Goal: Information Seeking & Learning: Learn about a topic

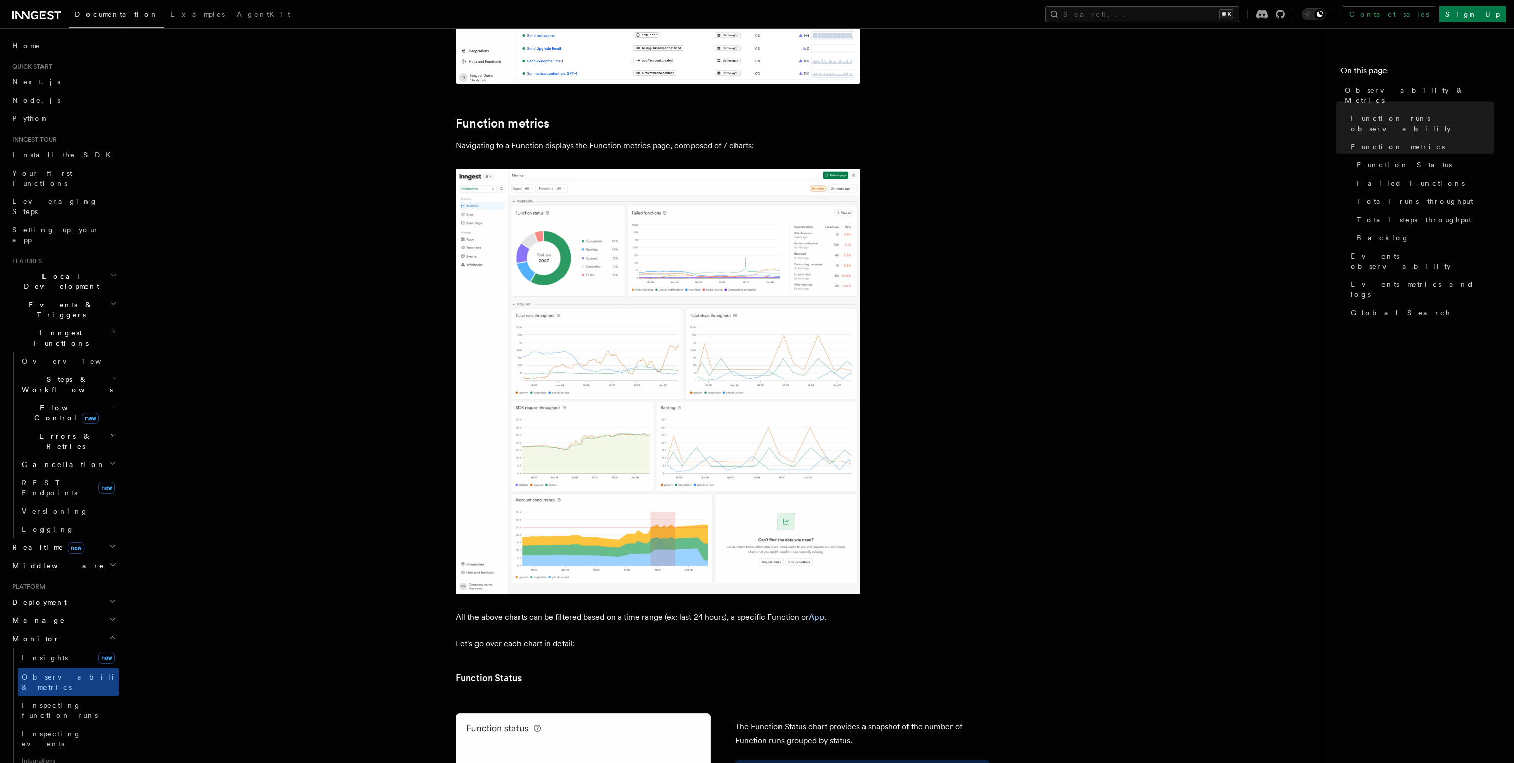
scroll to position [581, 0]
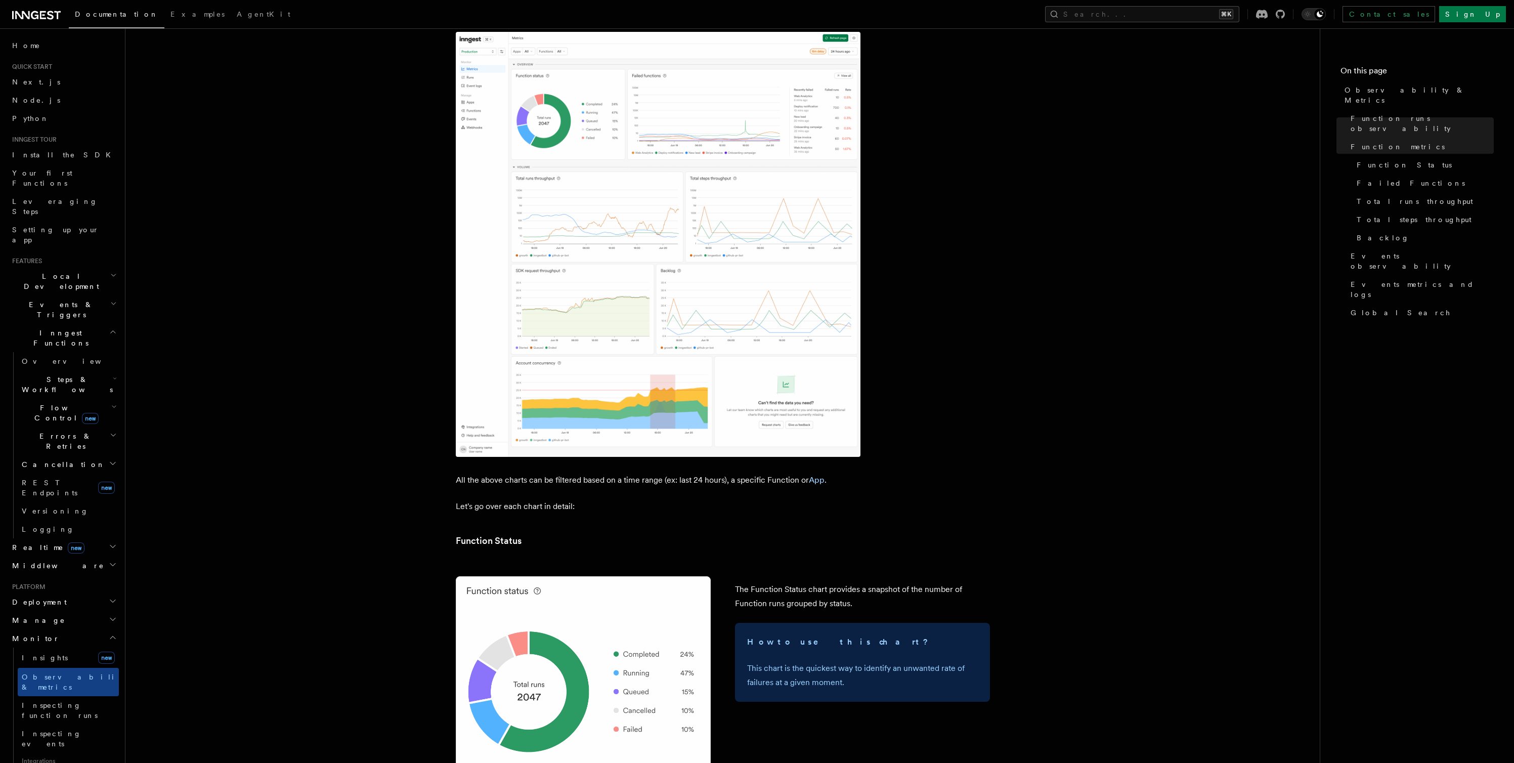
click at [45, 403] on span "Flow Control new" at bounding box center [65, 413] width 94 height 20
click at [49, 374] on span "Steps & Workflows" at bounding box center [65, 384] width 95 height 20
click at [49, 404] on span "Overview" at bounding box center [83, 408] width 104 height 8
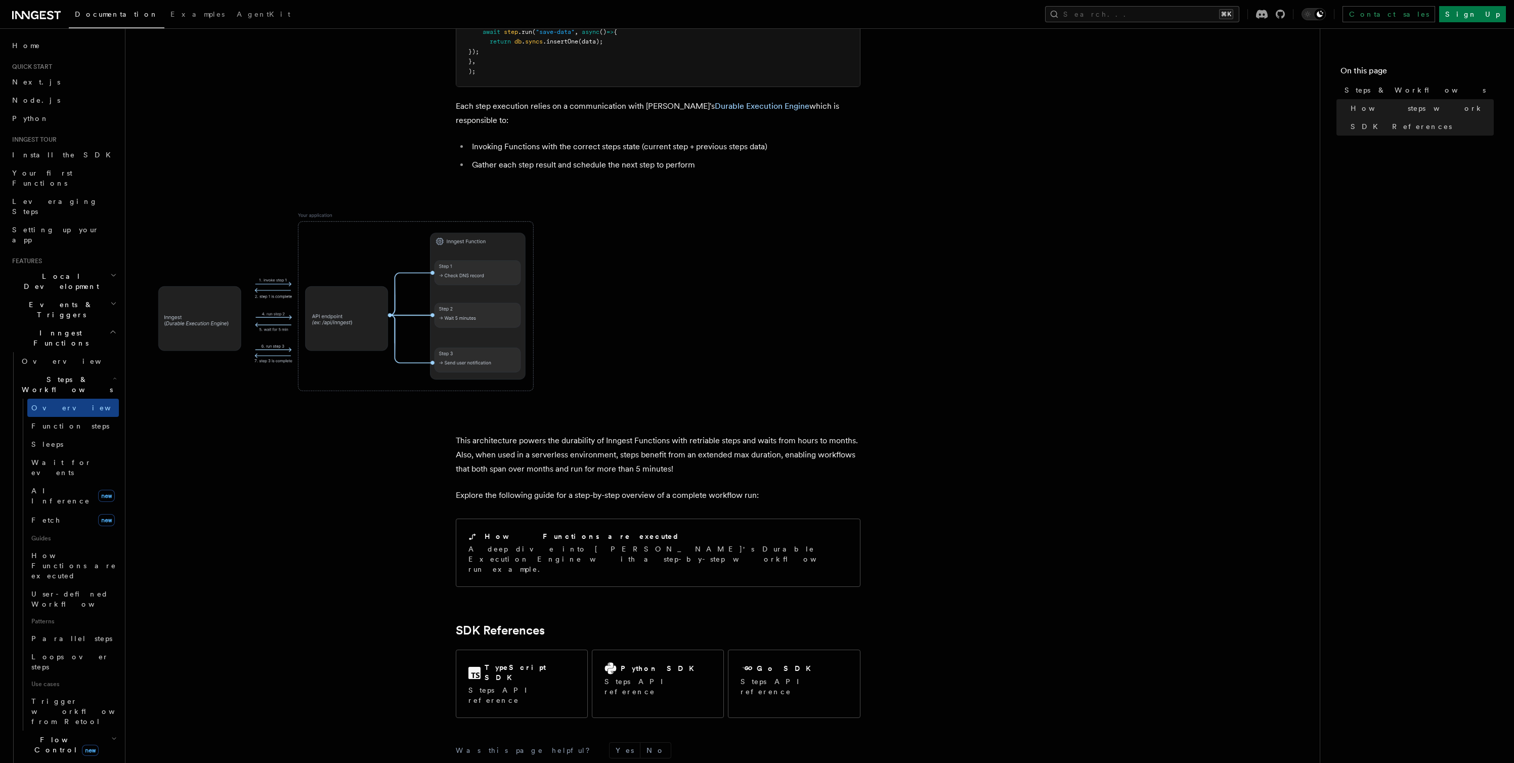
scroll to position [721, 0]
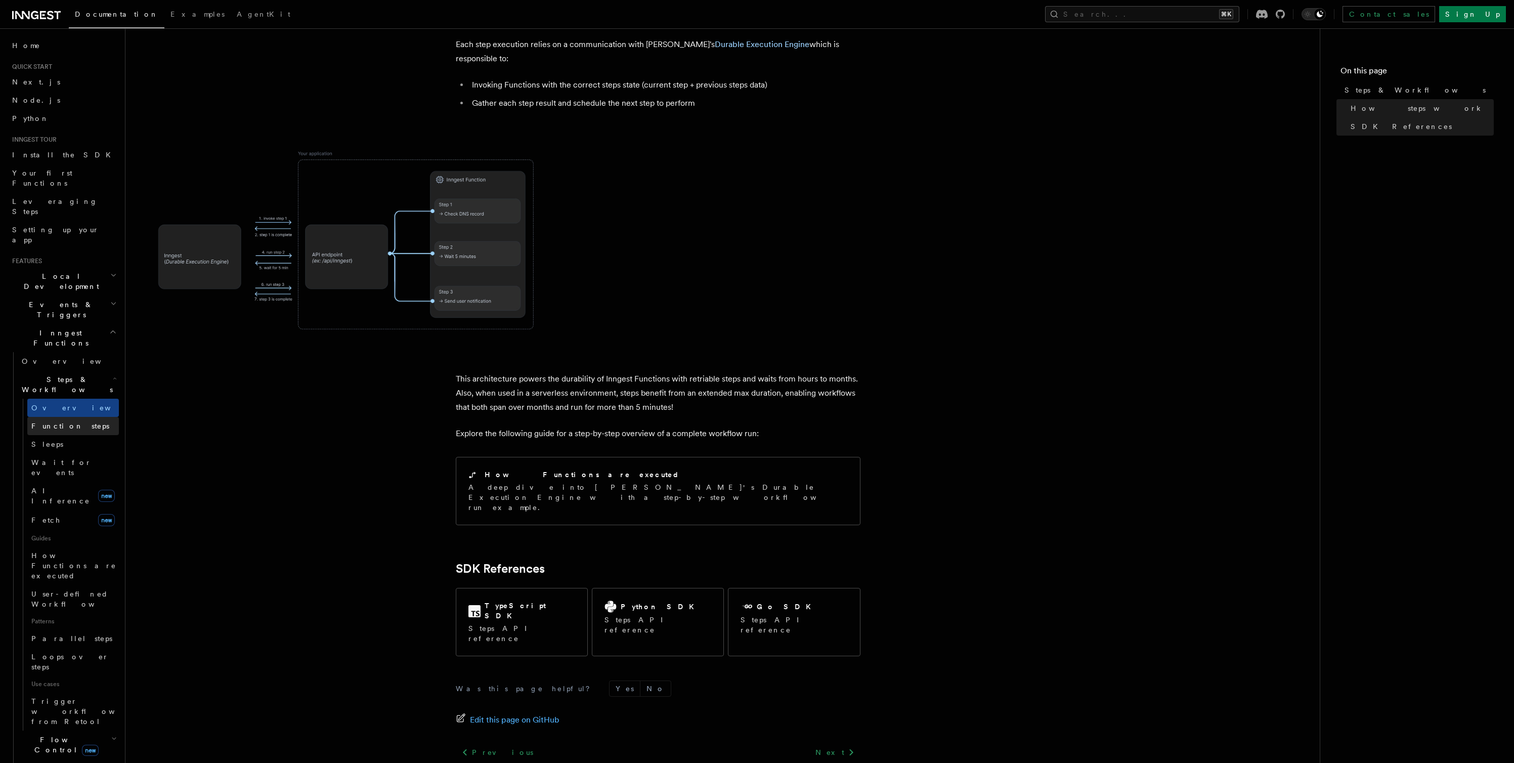
click at [68, 422] on span "Function steps" at bounding box center [70, 426] width 78 height 8
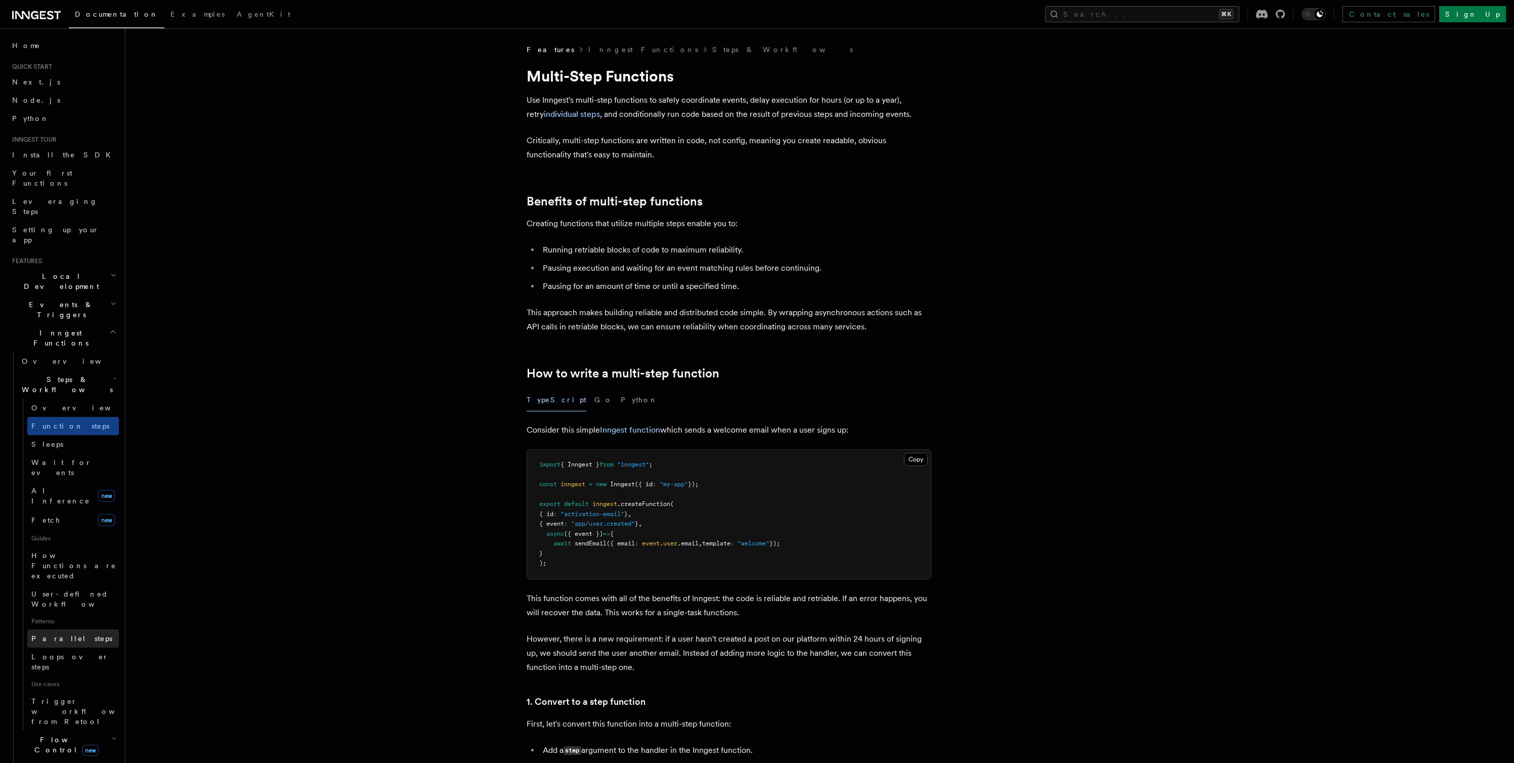
click at [73, 629] on link "Parallel steps" at bounding box center [73, 638] width 92 height 18
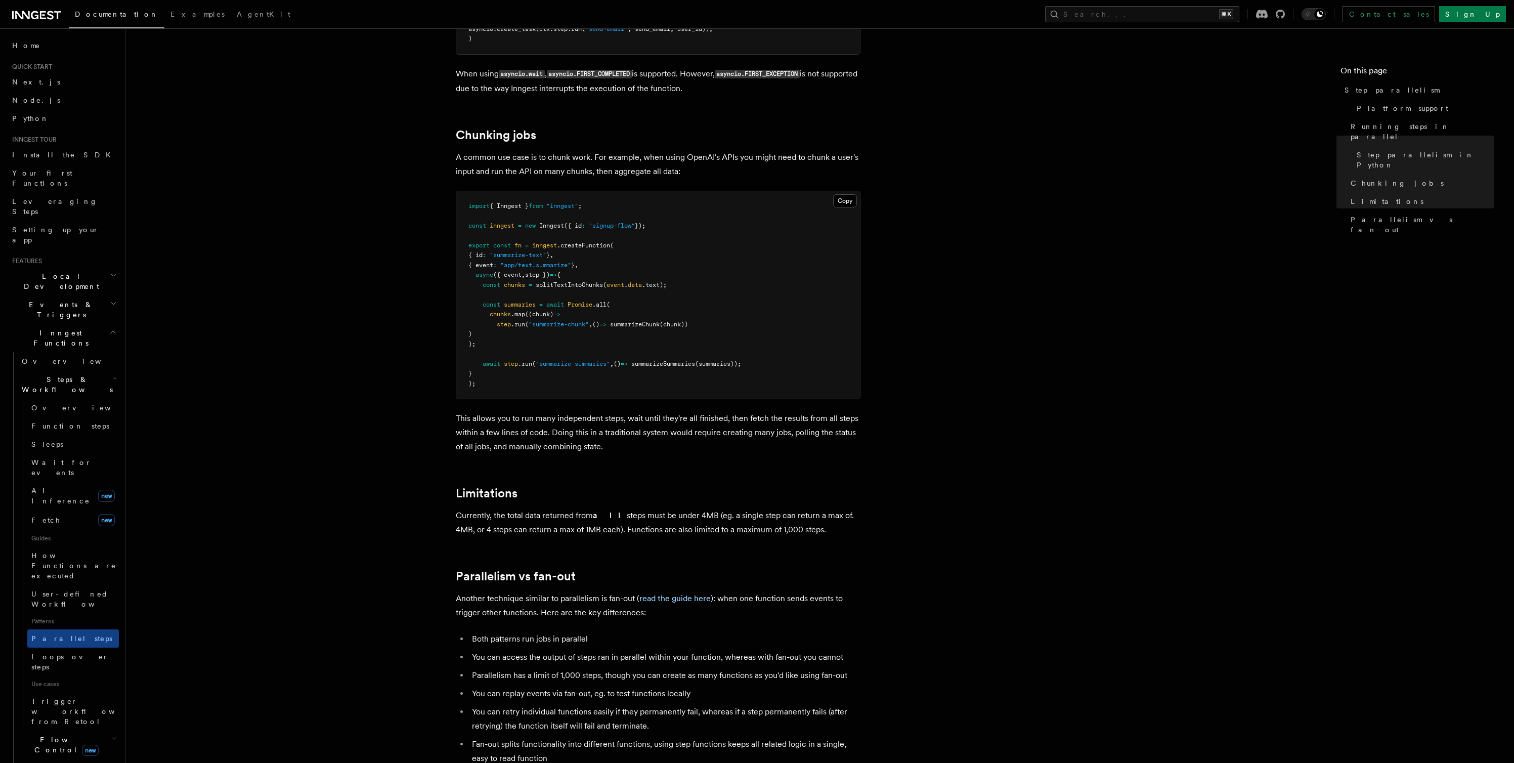
scroll to position [1336, 0]
click at [51, 653] on span "Loops over steps" at bounding box center [69, 662] width 77 height 18
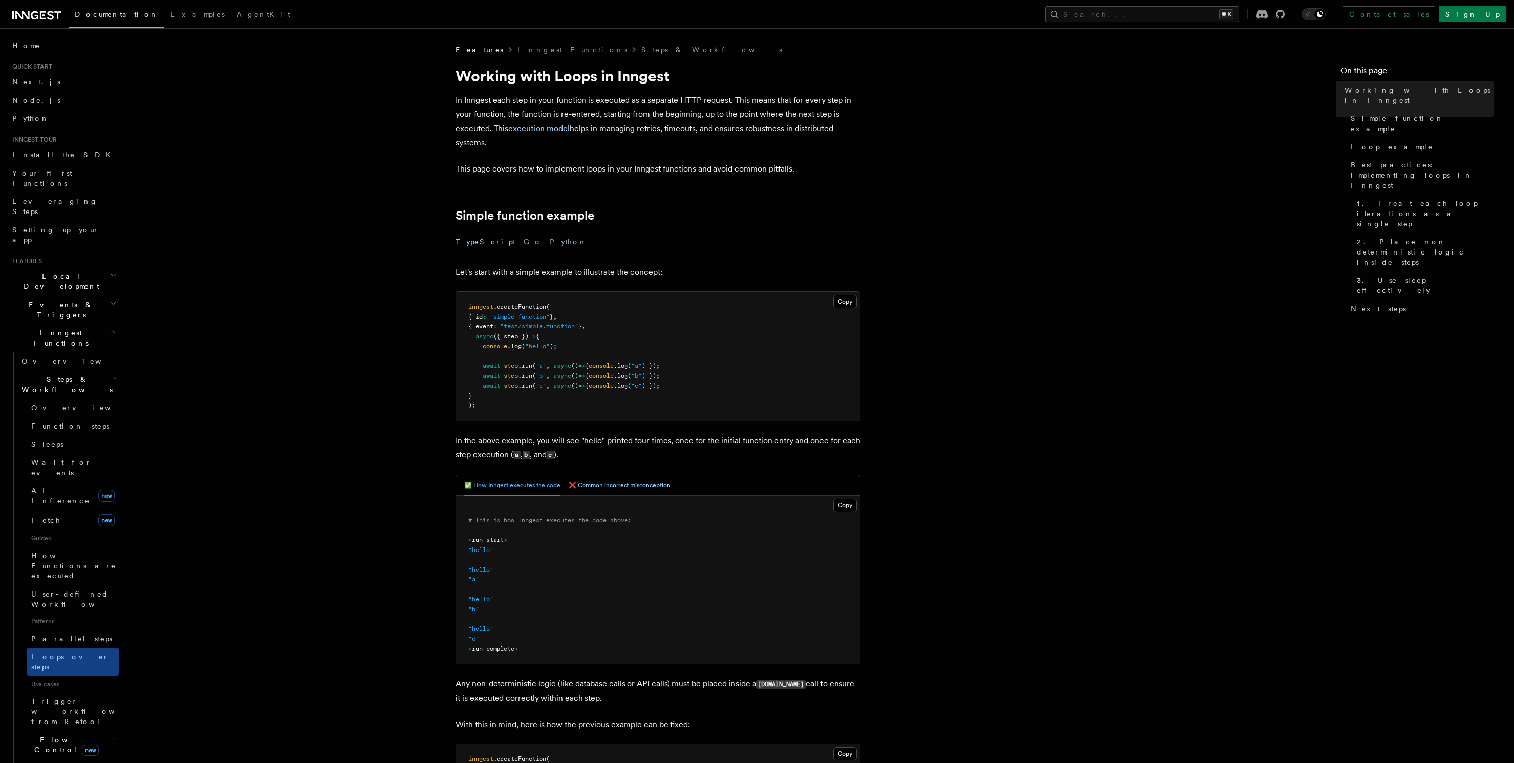
click at [603, 492] on button "❌ Common incorrect misconception" at bounding box center [620, 485] width 102 height 21
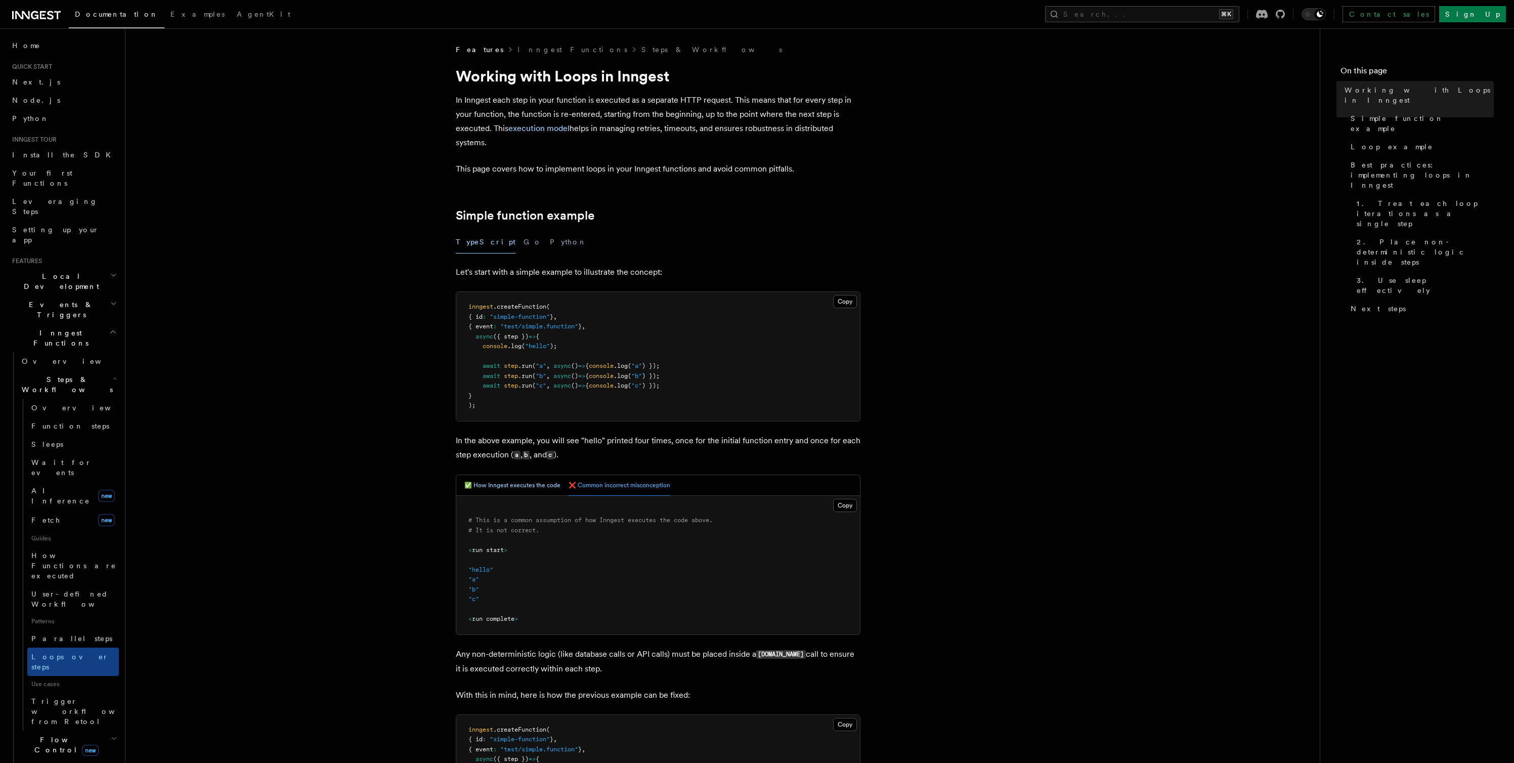
click at [518, 491] on button "✅ How Inngest executes the code" at bounding box center [512, 485] width 96 height 21
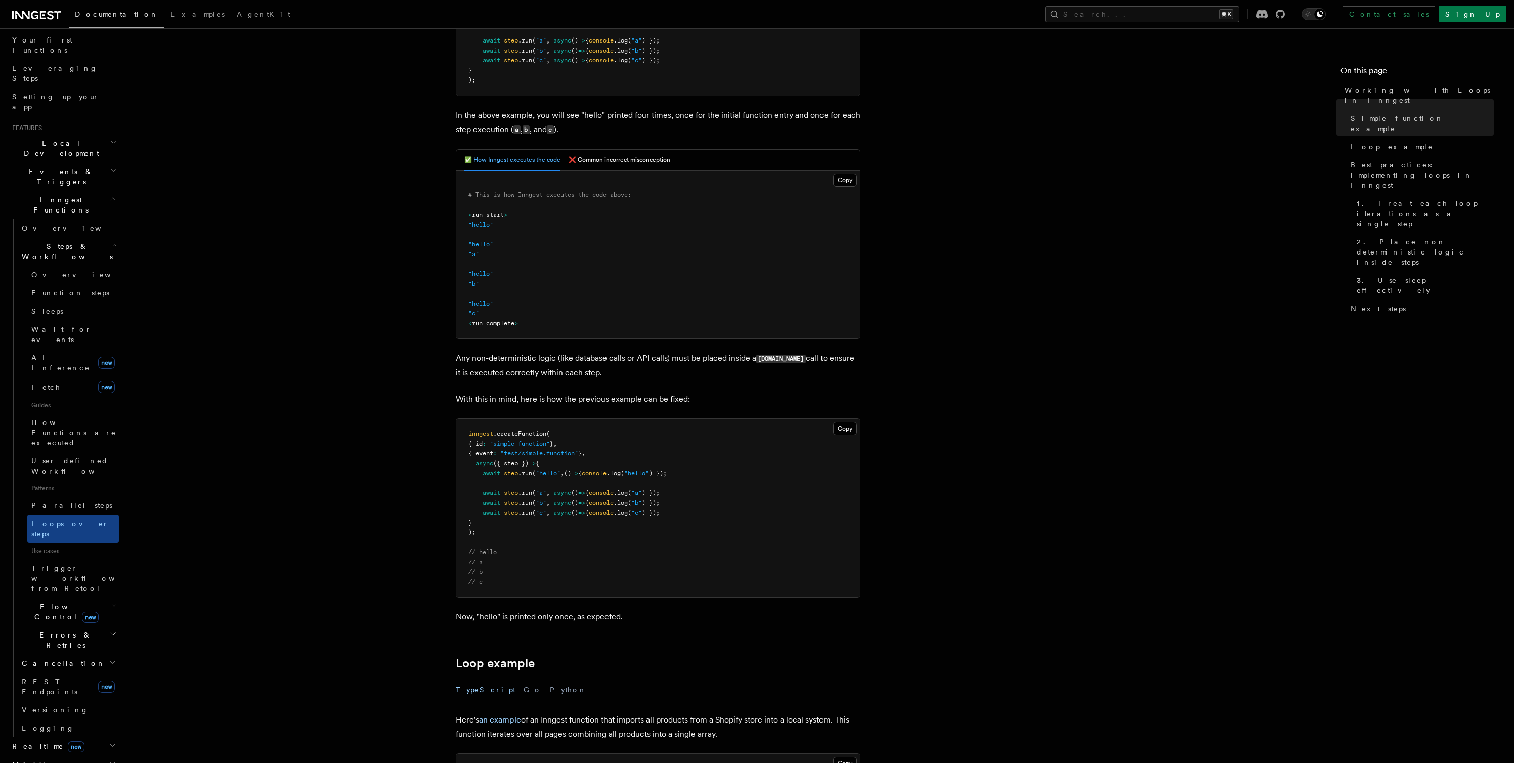
scroll to position [173, 0]
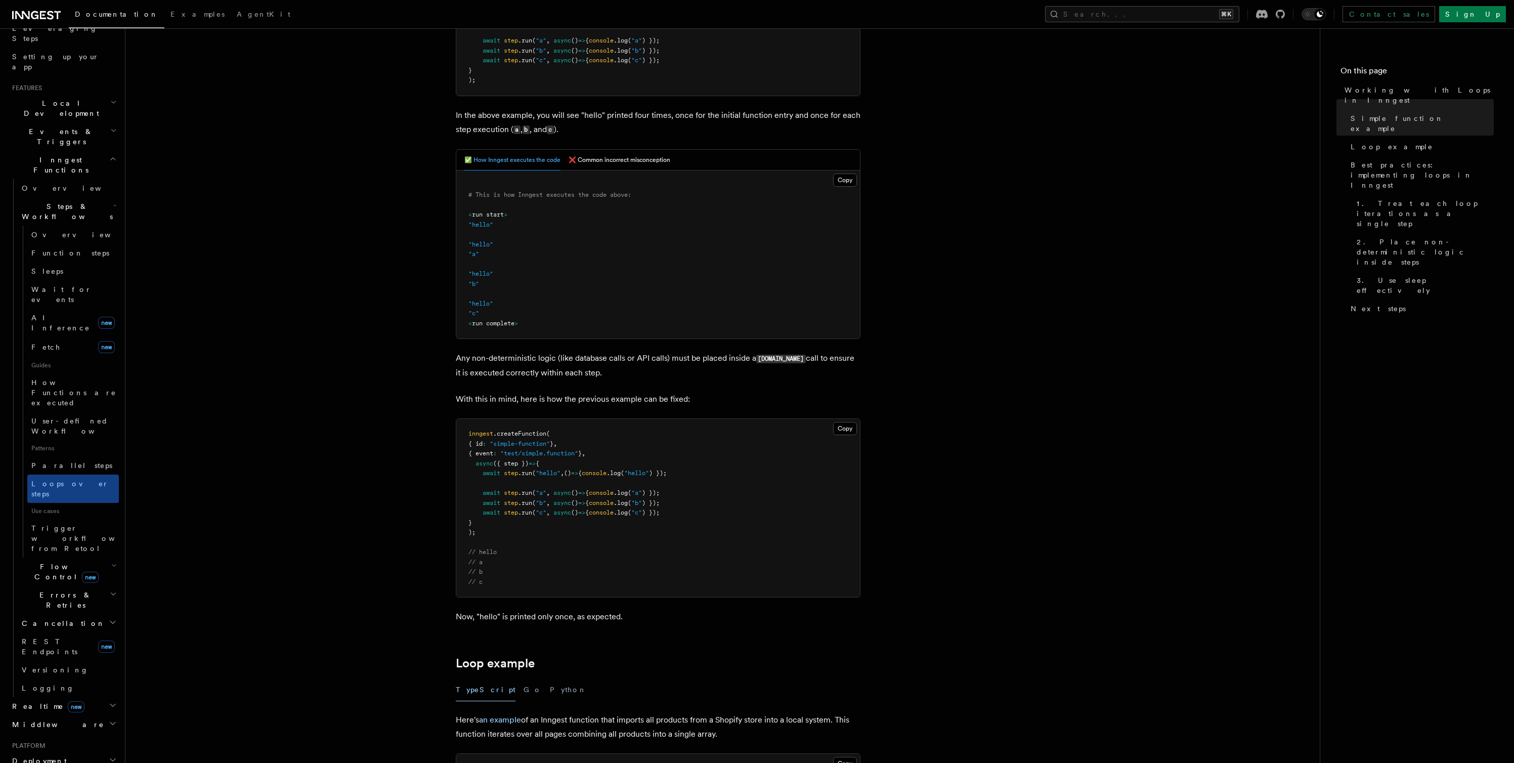
click at [51, 558] on h2 "Flow Control new" at bounding box center [68, 572] width 101 height 28
click at [52, 610] on span "Singleton" at bounding box center [60, 614] width 58 height 8
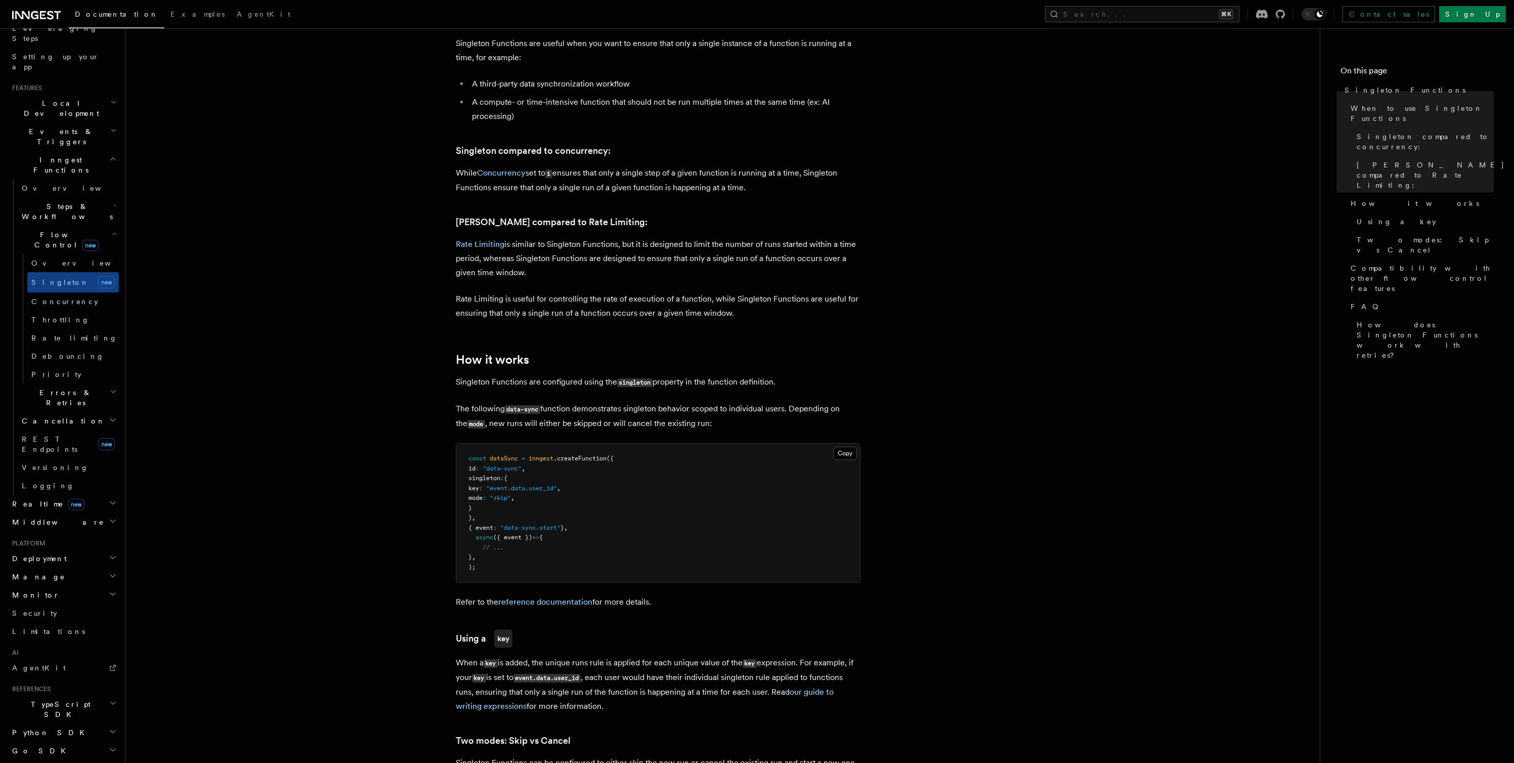
scroll to position [438, 0]
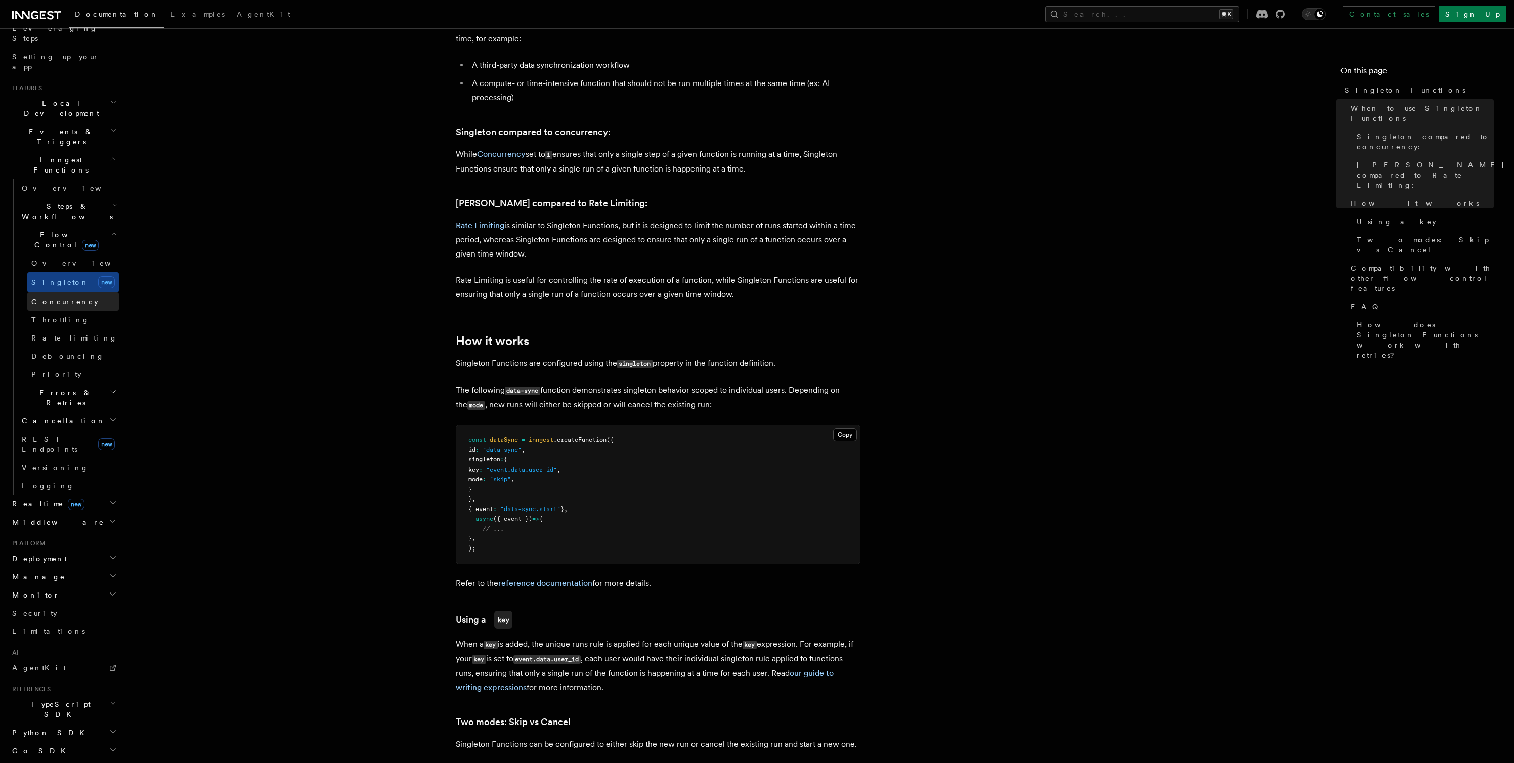
click at [58, 298] on span "Concurrency" at bounding box center [64, 302] width 67 height 8
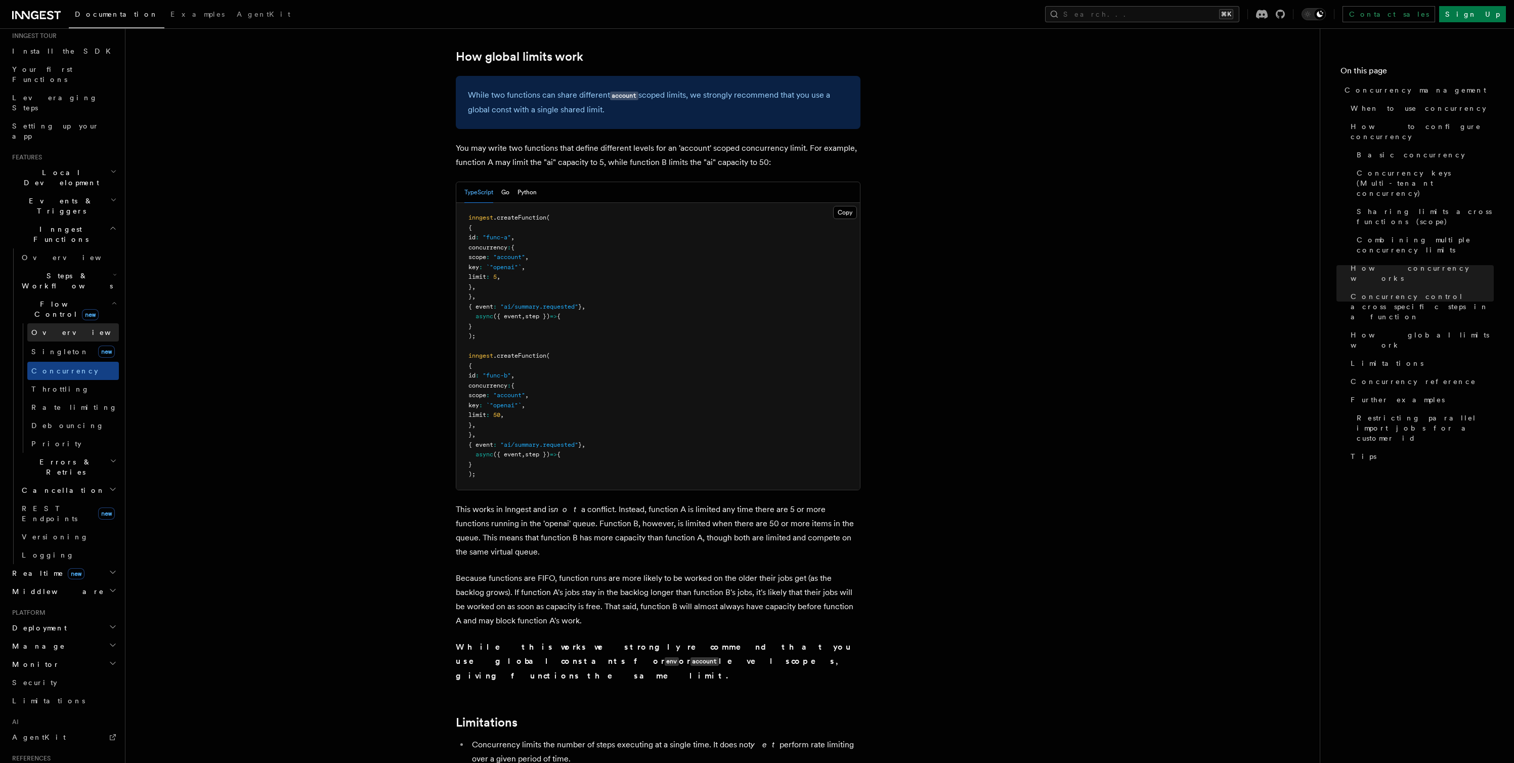
scroll to position [84, 0]
click at [55, 215] on span "Events & Triggers" at bounding box center [59, 225] width 102 height 20
click at [50, 274] on link "Sending events" at bounding box center [68, 288] width 101 height 28
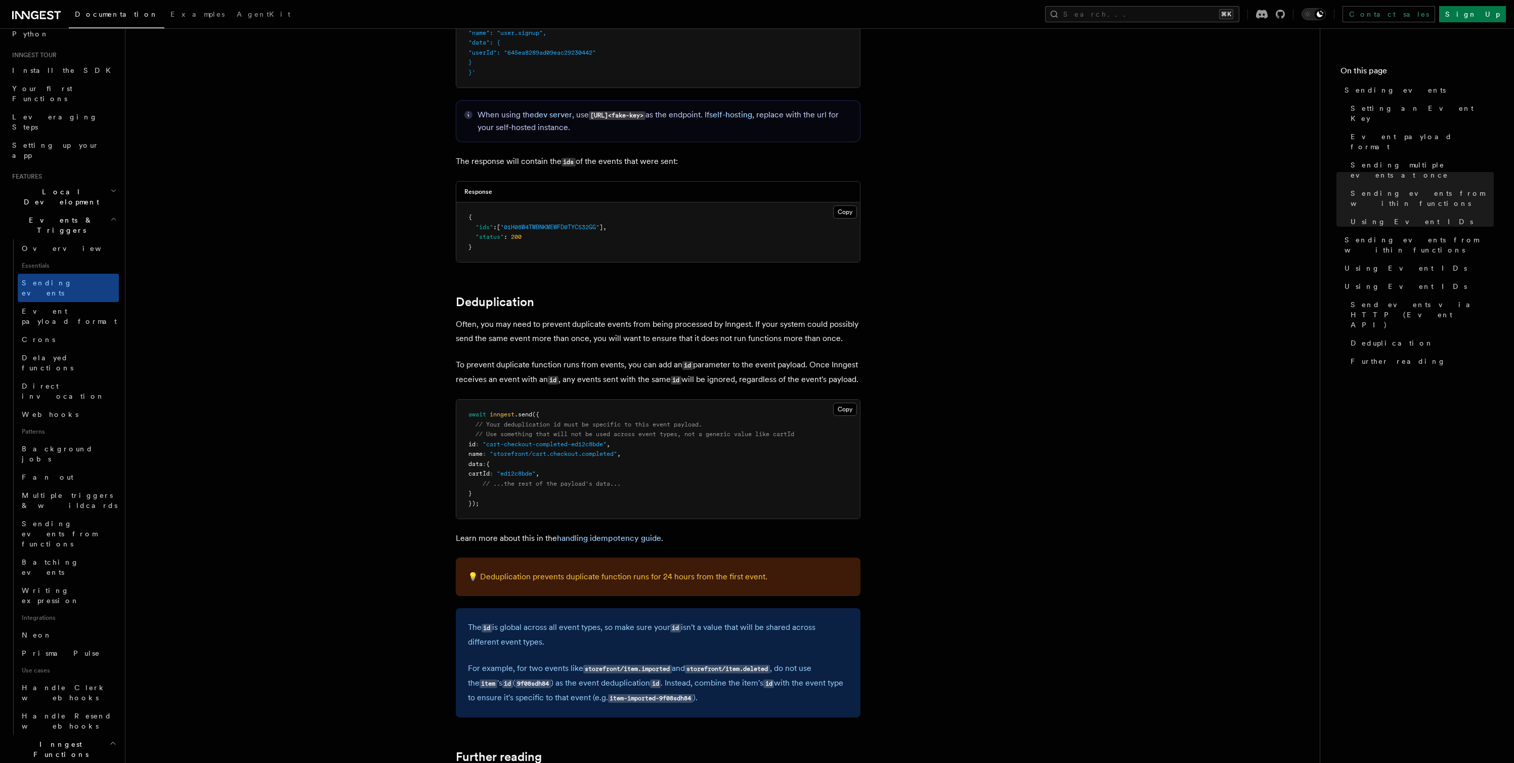
scroll to position [2313, 0]
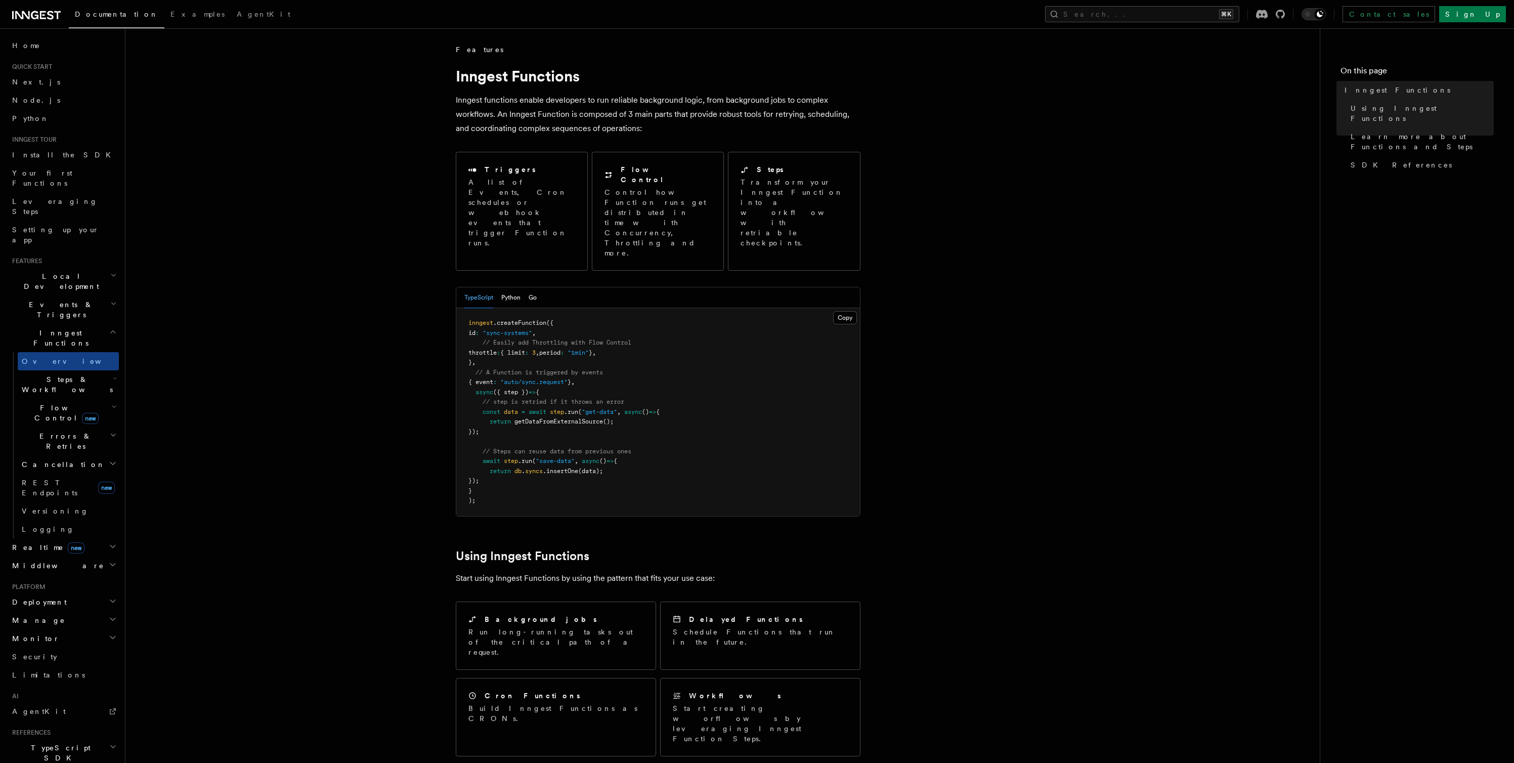
scroll to position [67, 0]
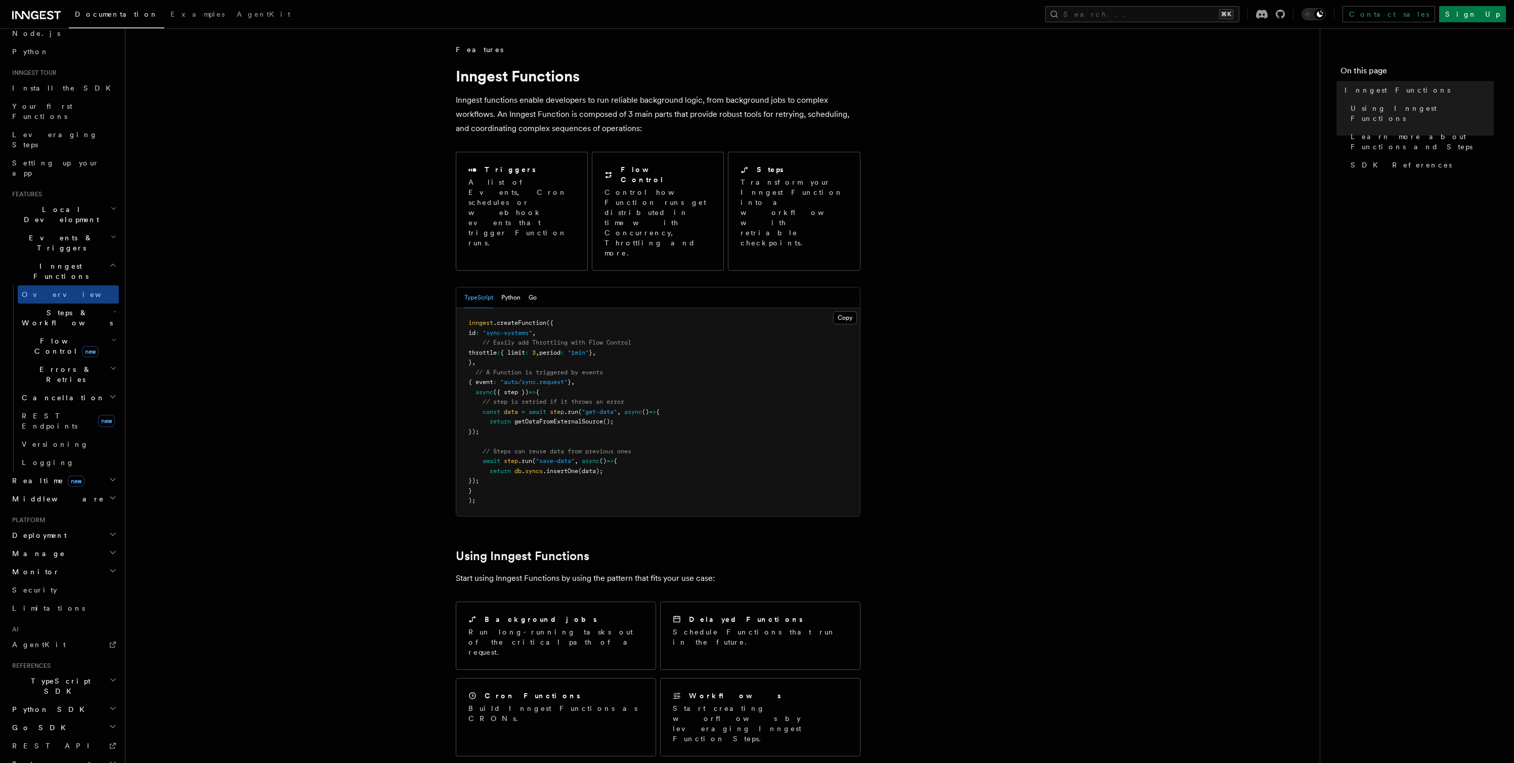
click at [55, 233] on span "Events & Triggers" at bounding box center [59, 243] width 102 height 20
click at [73, 371] on span "Delayed functions" at bounding box center [48, 380] width 52 height 18
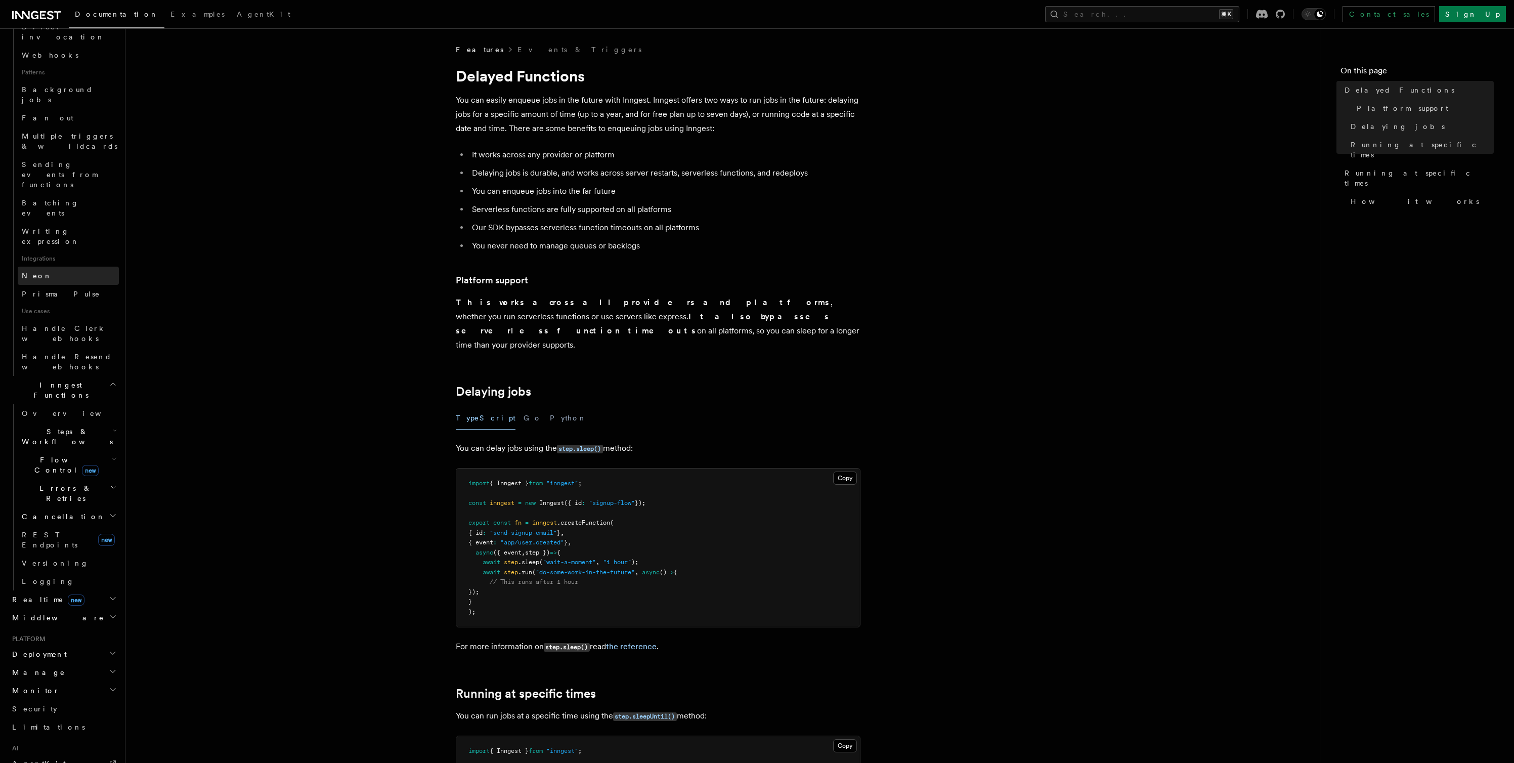
scroll to position [448, 0]
click at [74, 586] on h2 "Realtime new" at bounding box center [63, 595] width 111 height 18
click at [67, 604] on link "Overview" at bounding box center [68, 613] width 101 height 18
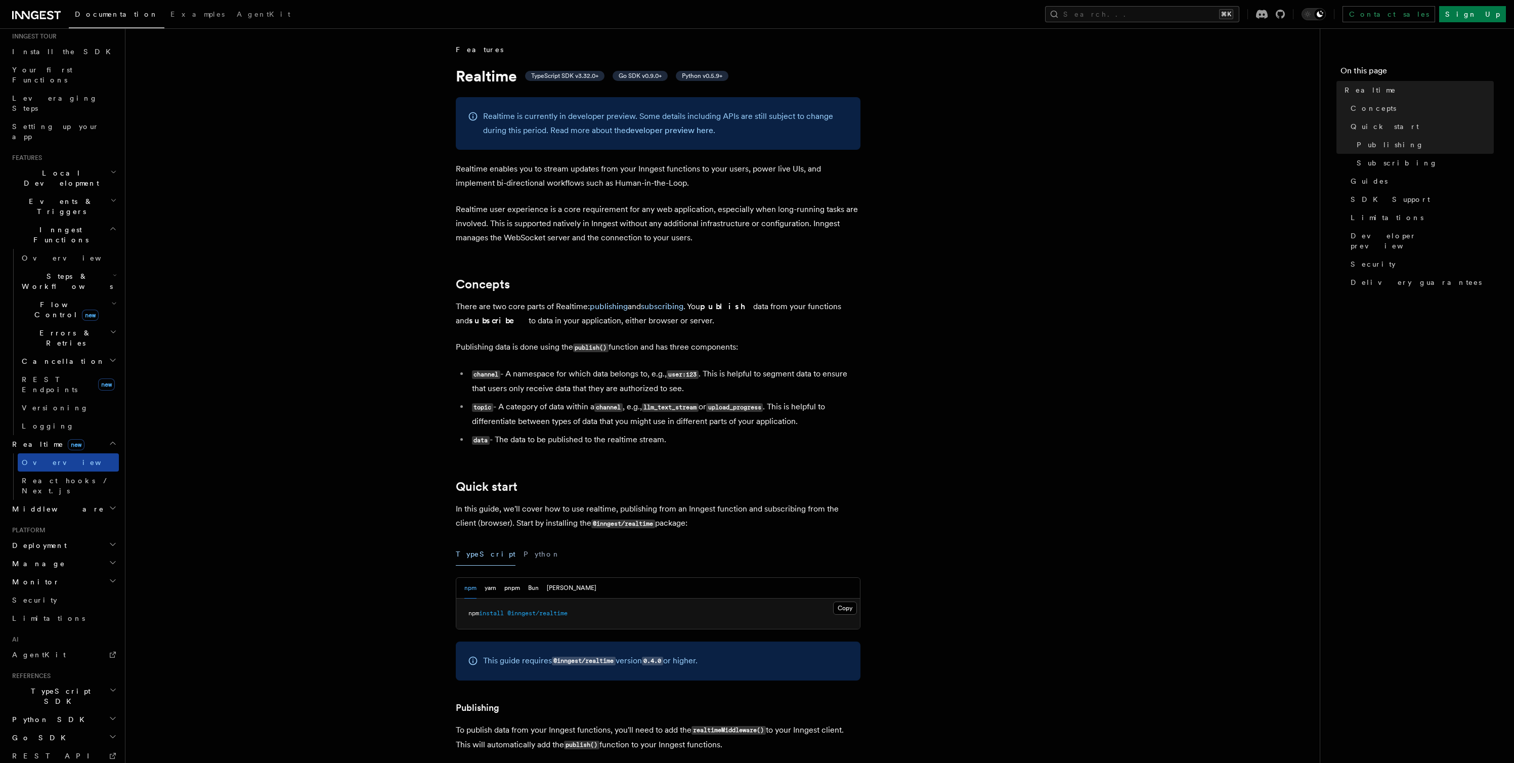
click at [62, 453] on link "Overview" at bounding box center [68, 462] width 101 height 18
click at [21, 439] on span "Realtime new" at bounding box center [46, 444] width 76 height 10
click at [60, 369] on span "Steps & Workflows" at bounding box center [65, 379] width 95 height 20
click at [58, 453] on span "Wait for events" at bounding box center [61, 462] width 60 height 18
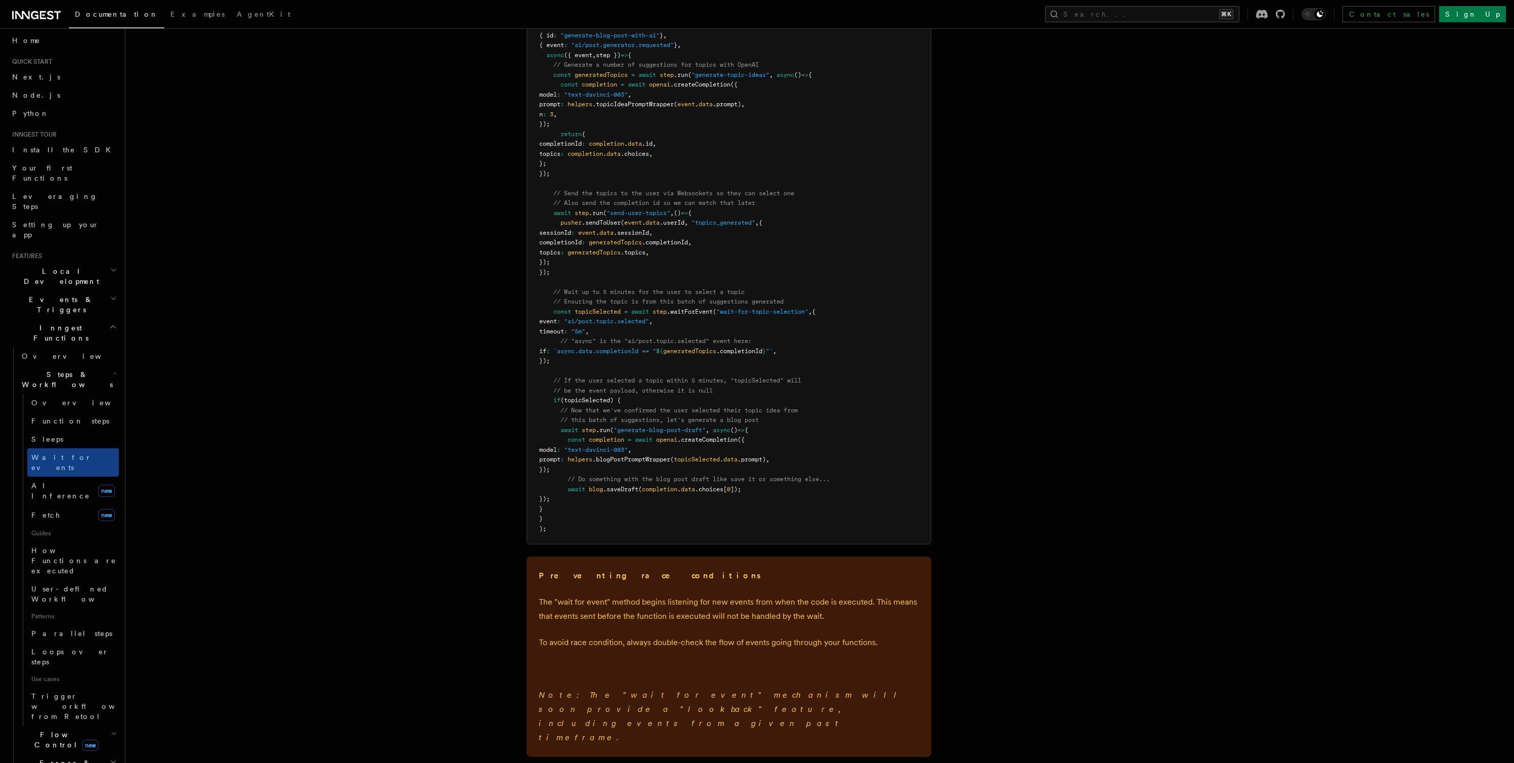
scroll to position [1040, 0]
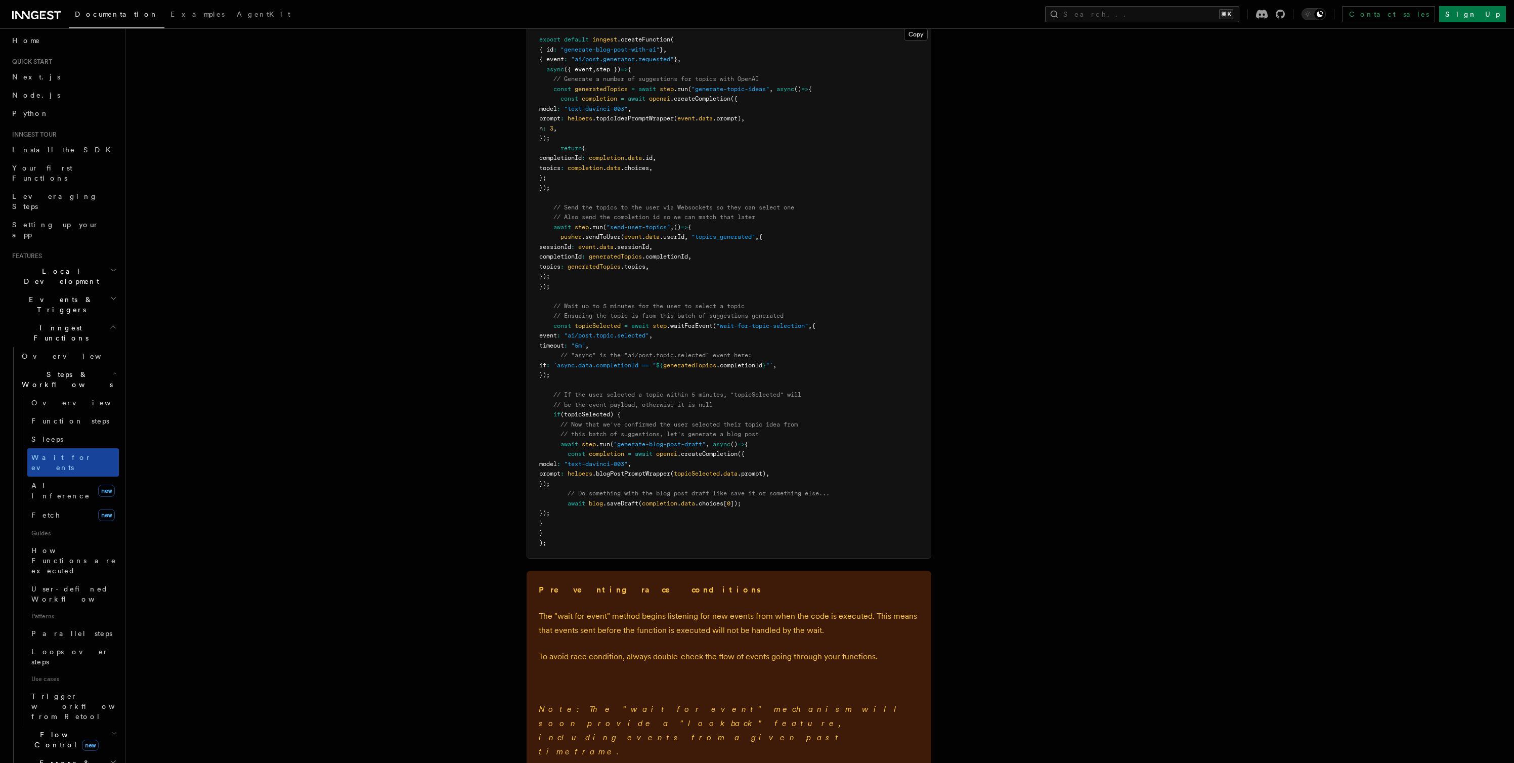
click at [49, 453] on span "Wait for events" at bounding box center [61, 462] width 60 height 18
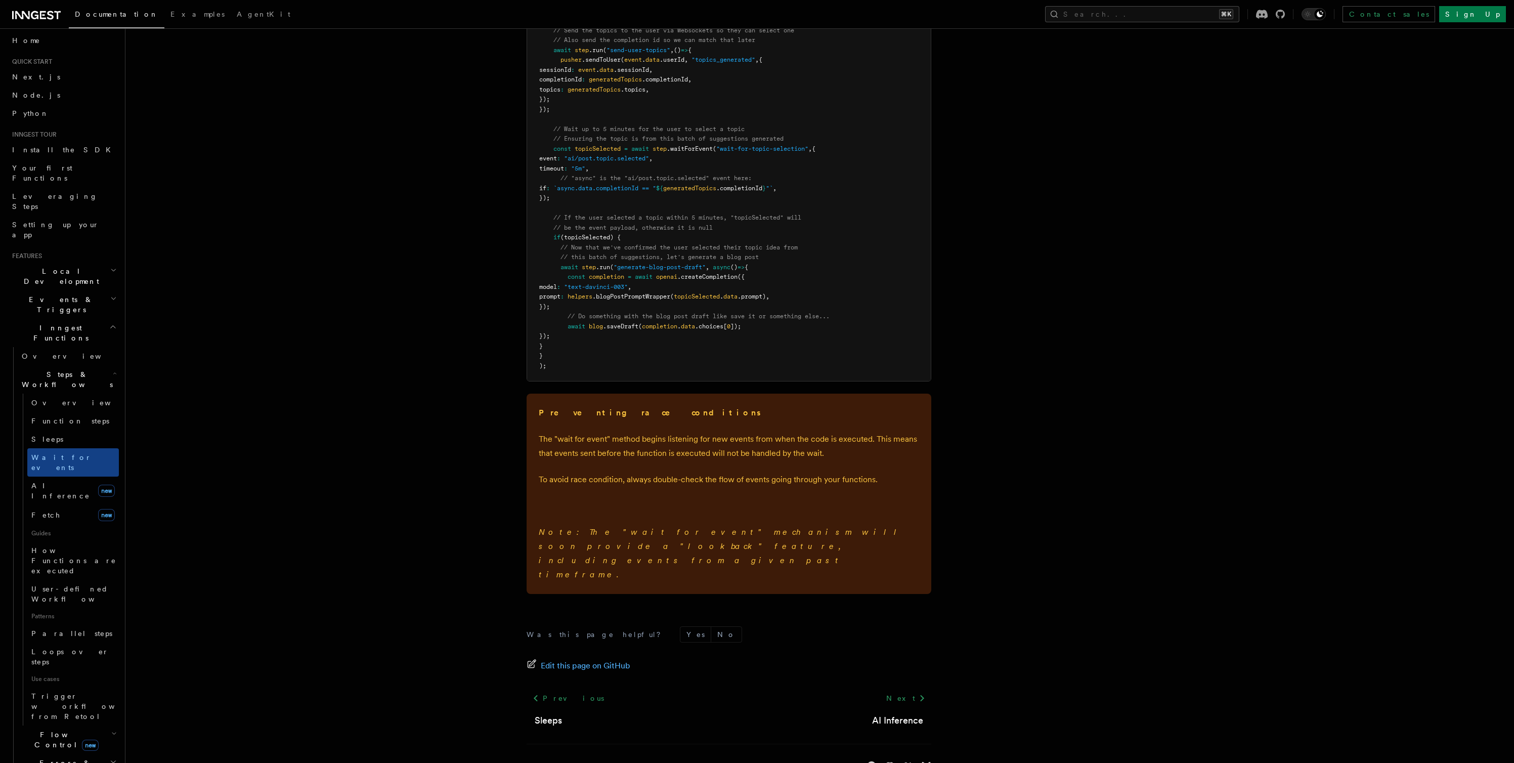
scroll to position [1218, 0]
click at [56, 482] on span "AI Inference" at bounding box center [60, 491] width 59 height 18
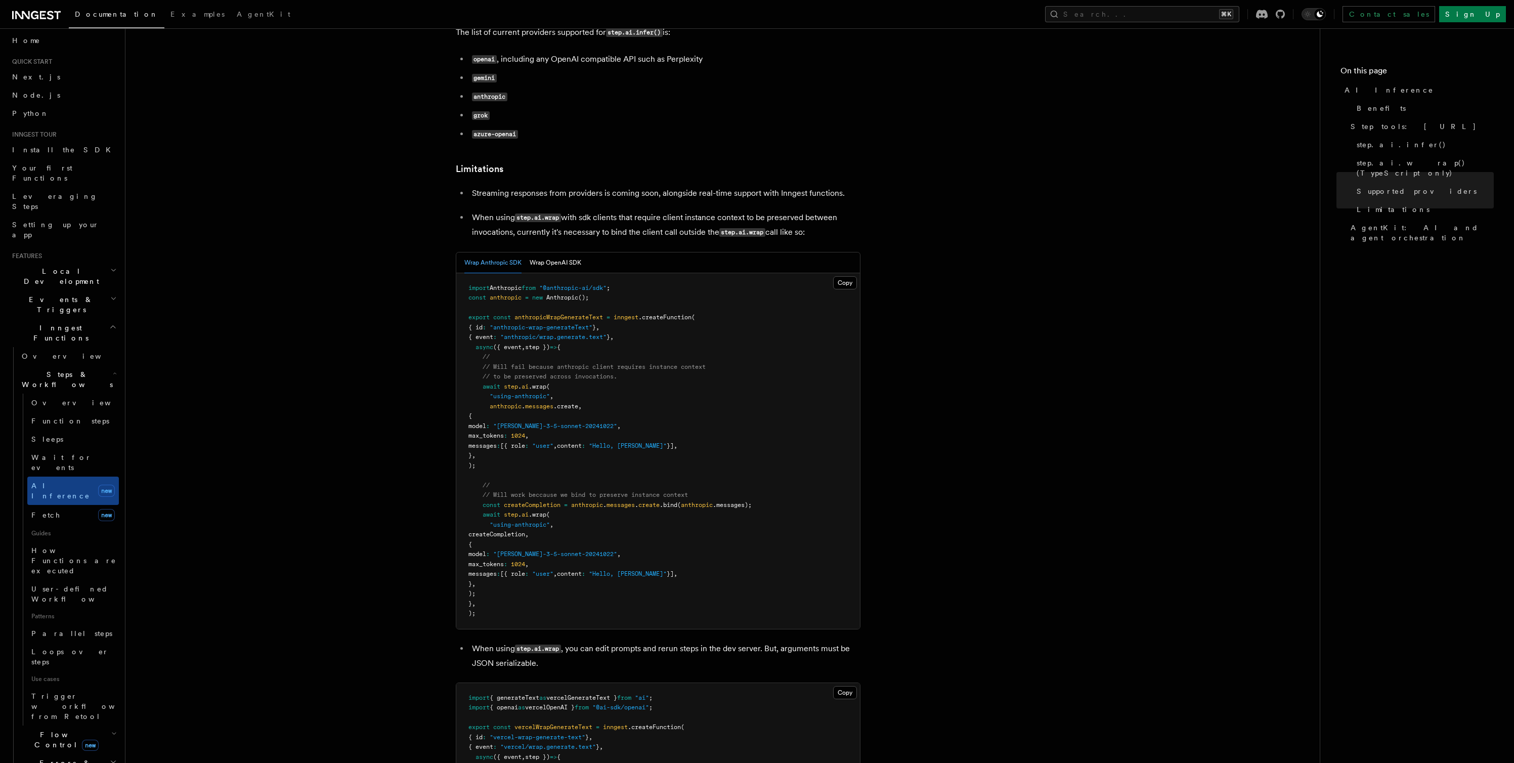
scroll to position [1378, 0]
click at [541, 252] on button "Wrap OpenAI SDK" at bounding box center [556, 262] width 52 height 21
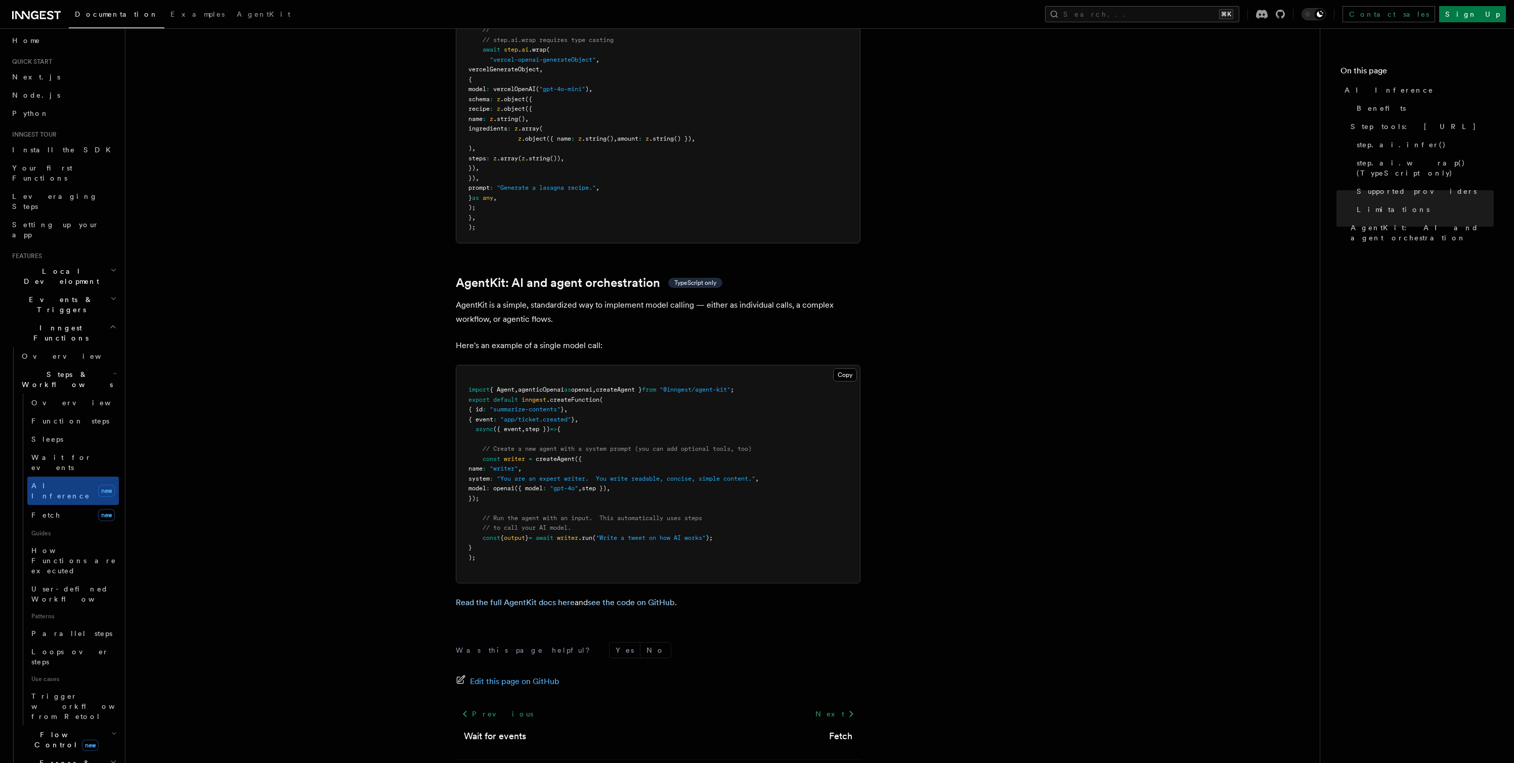
scroll to position [2879, 0]
click at [67, 505] on link "Fetch new" at bounding box center [73, 515] width 92 height 20
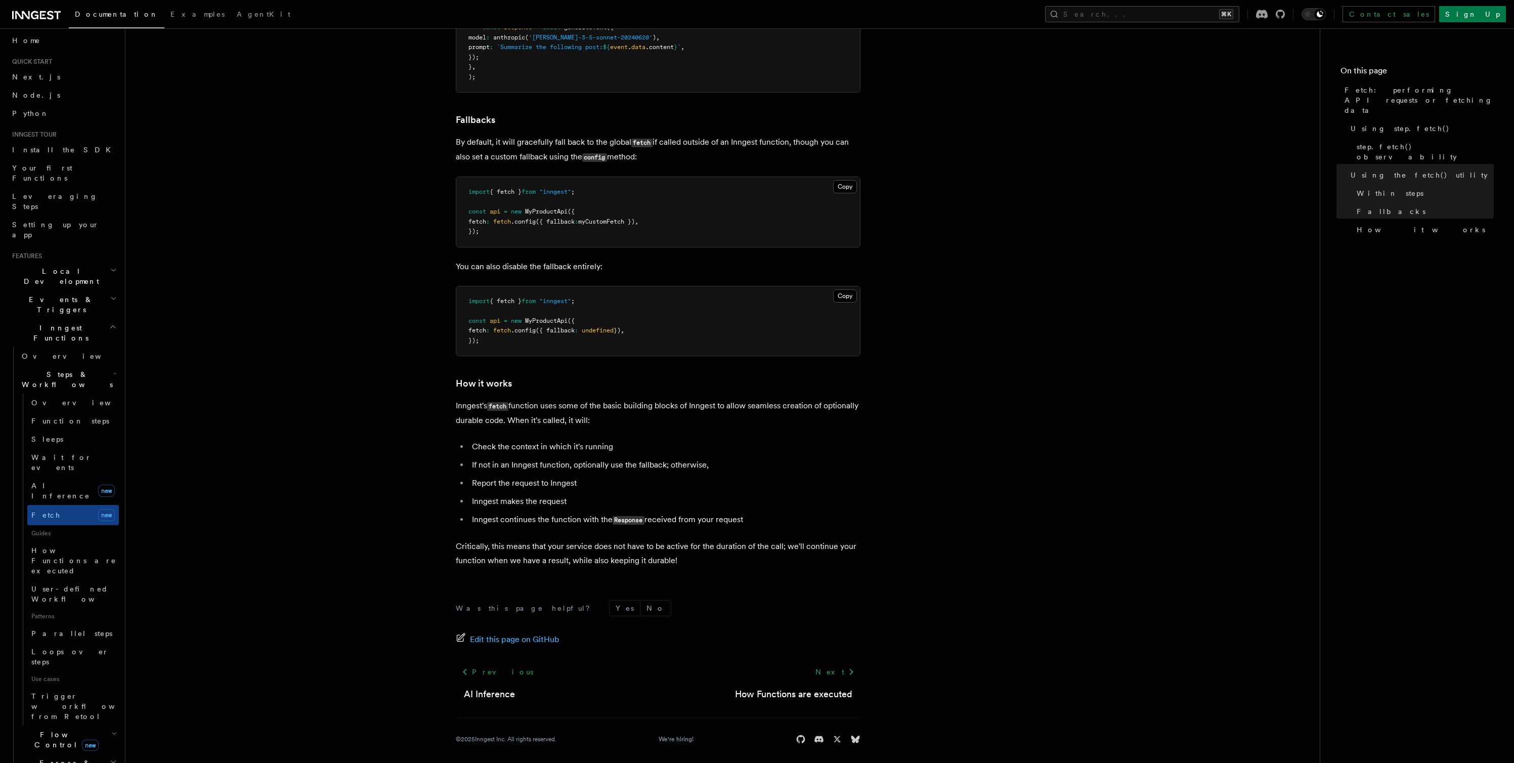
scroll to position [2075, 0]
click at [67, 629] on span "Parallel steps" at bounding box center [71, 633] width 81 height 8
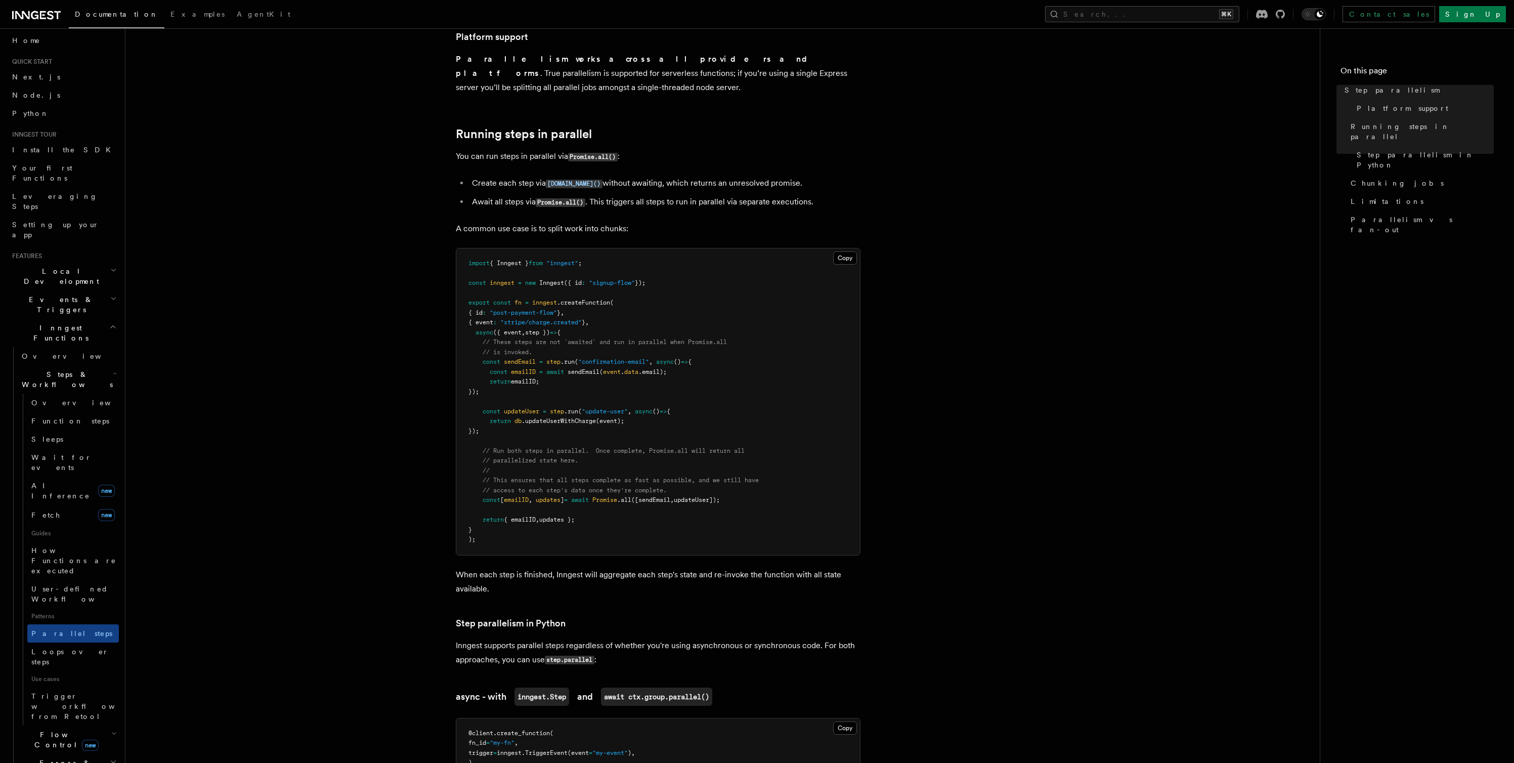
scroll to position [139, 0]
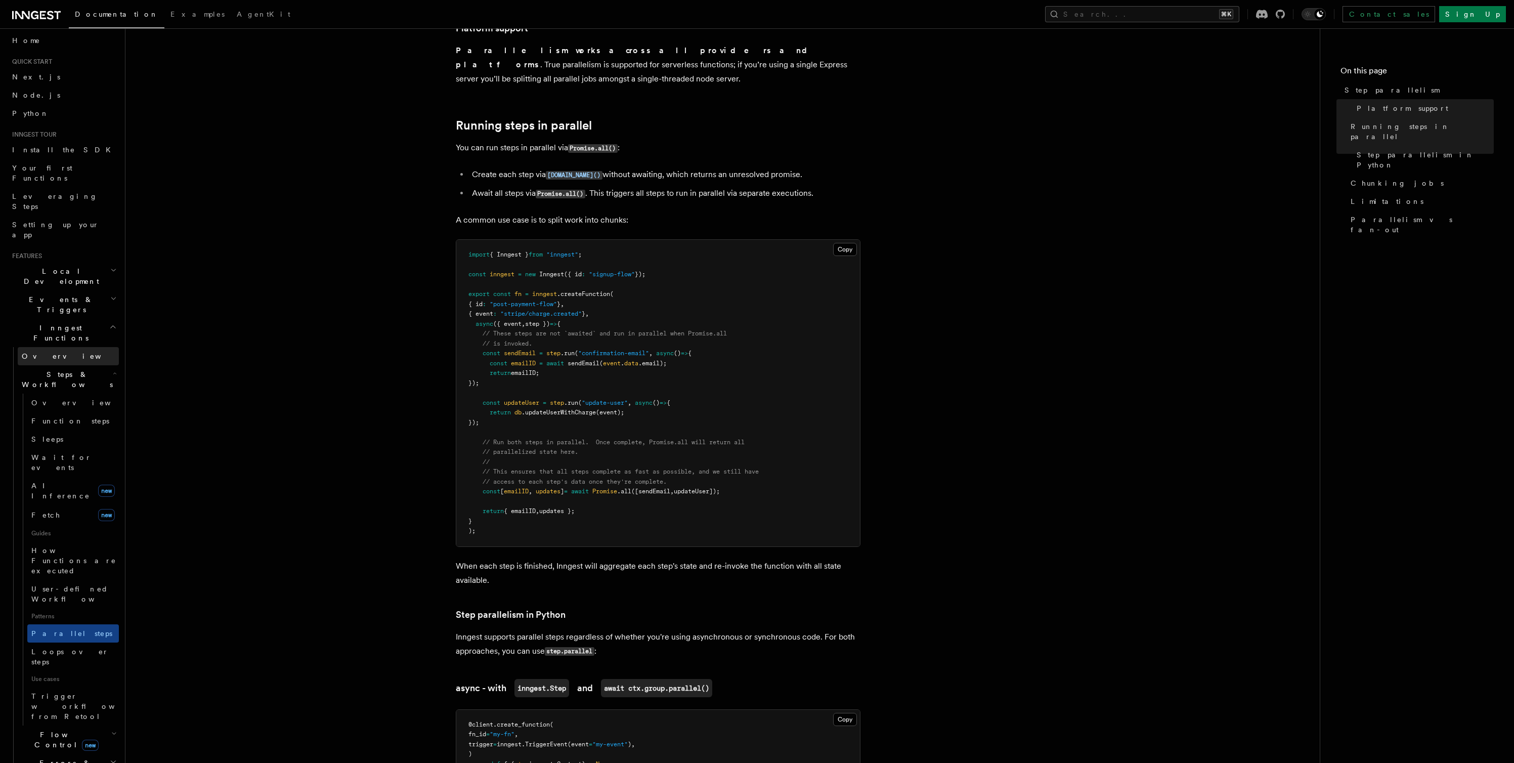
click at [55, 347] on link "Overview" at bounding box center [68, 356] width 101 height 18
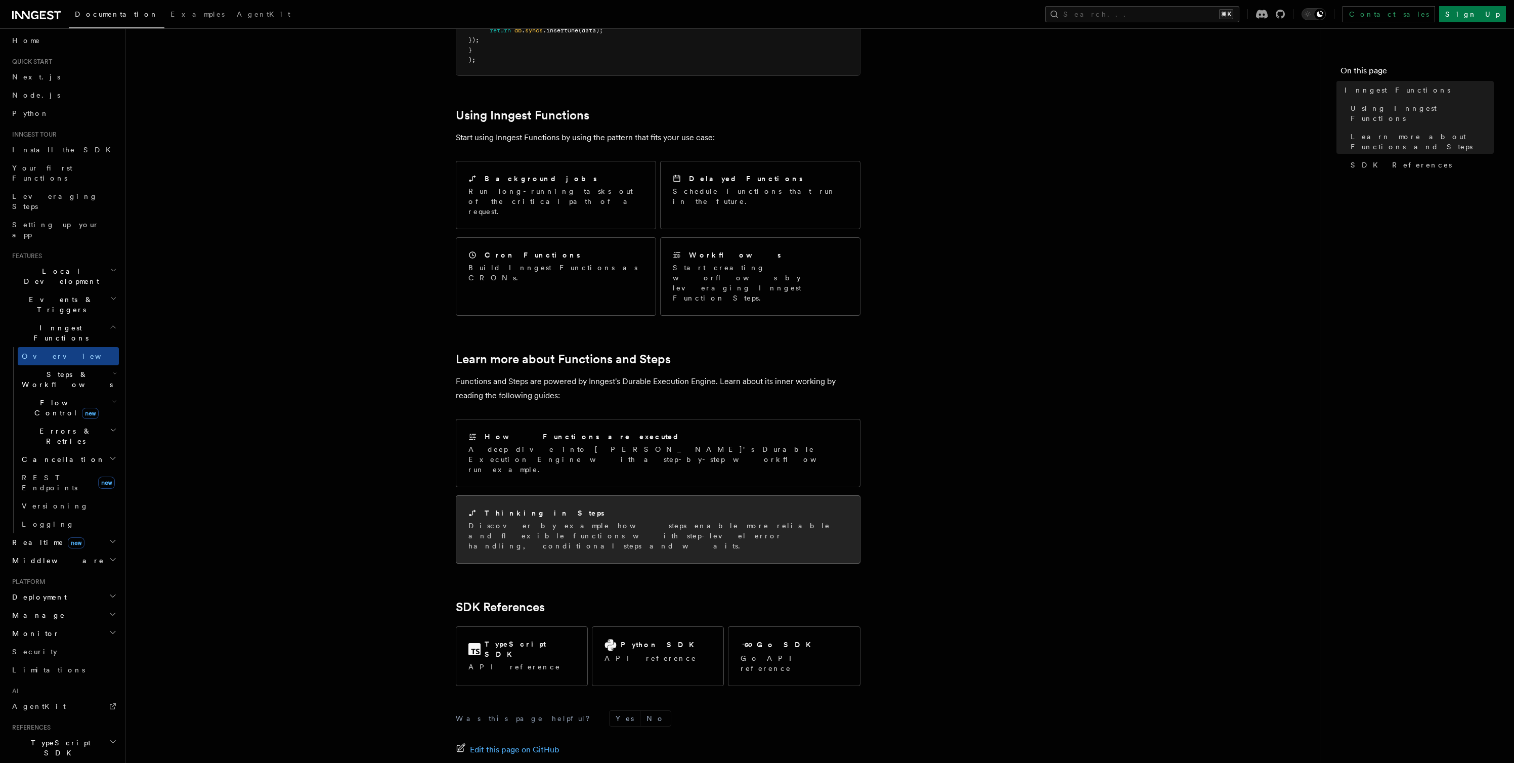
scroll to position [445, 0]
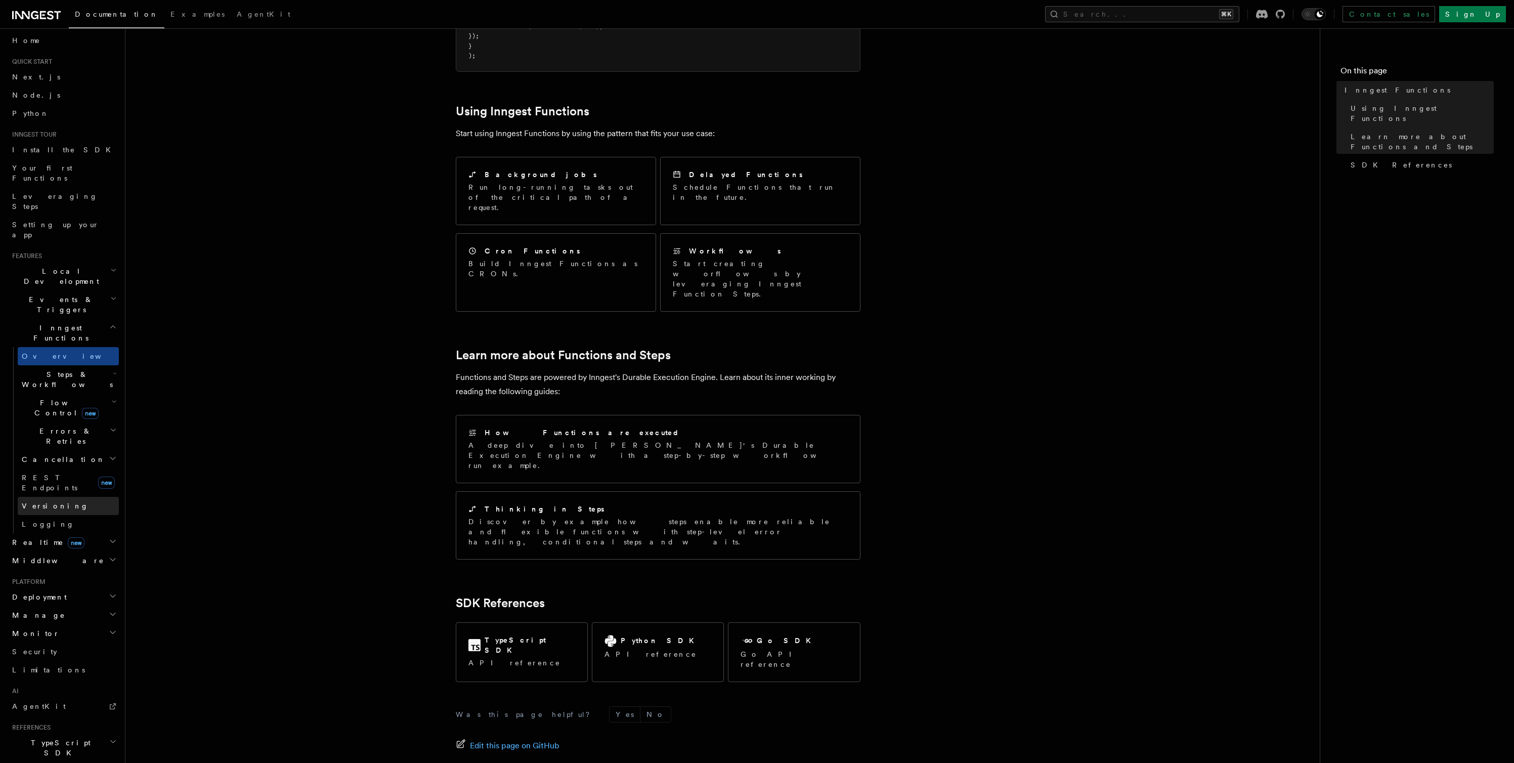
click at [53, 502] on span "Versioning" at bounding box center [55, 506] width 67 height 8
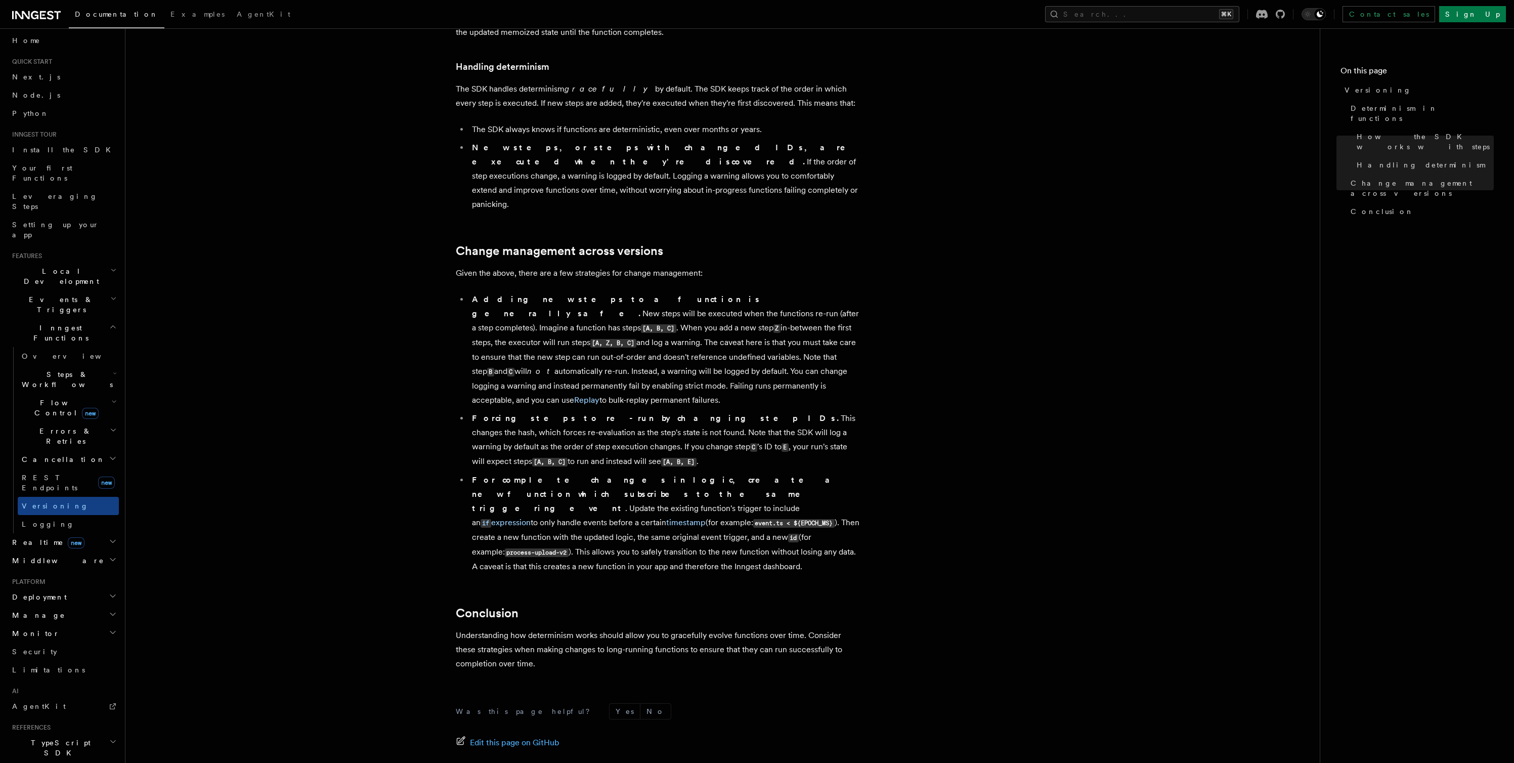
scroll to position [484, 0]
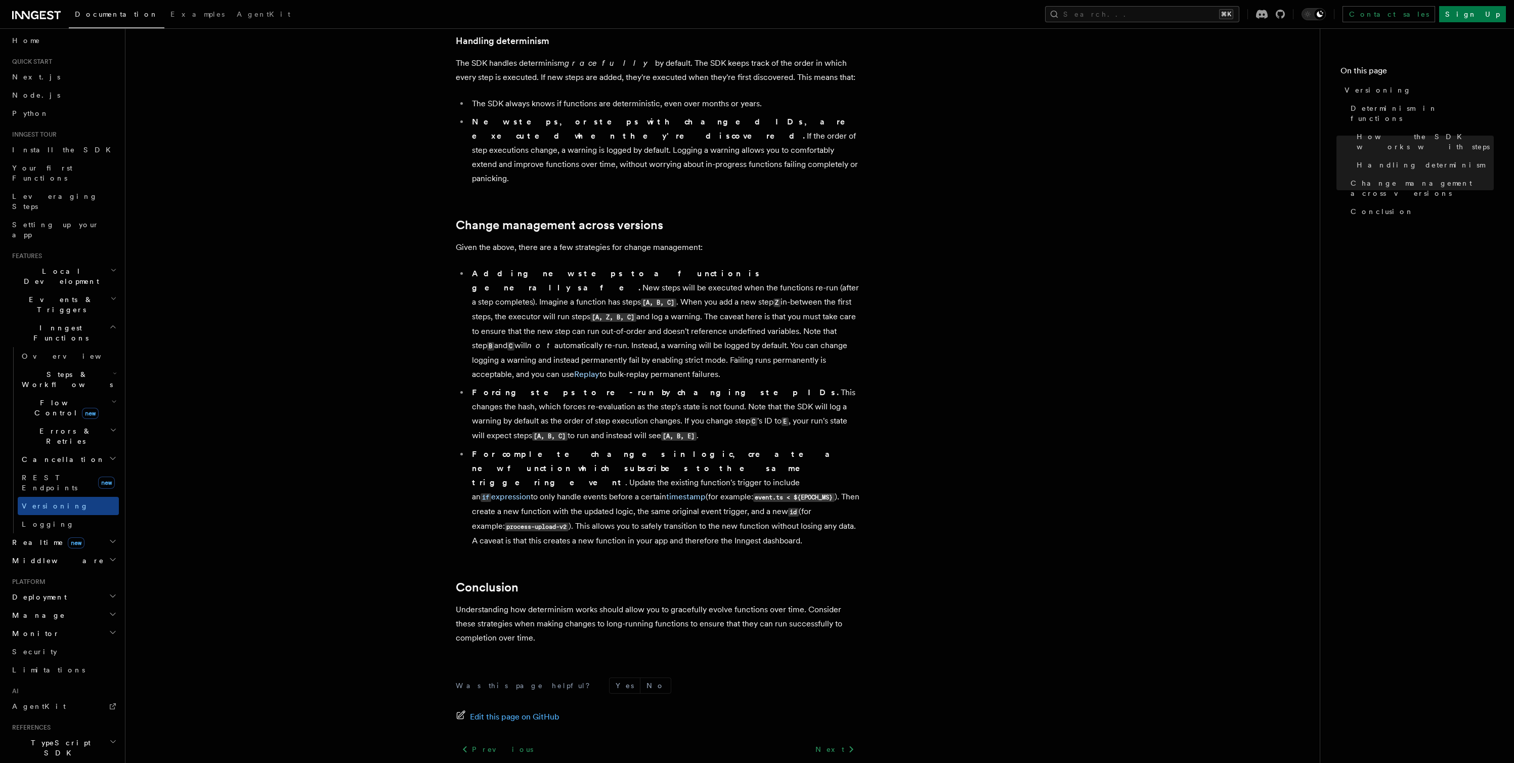
click at [53, 294] on span "Events & Triggers" at bounding box center [59, 304] width 102 height 20
click at [63, 519] on link "Background jobs" at bounding box center [68, 533] width 101 height 28
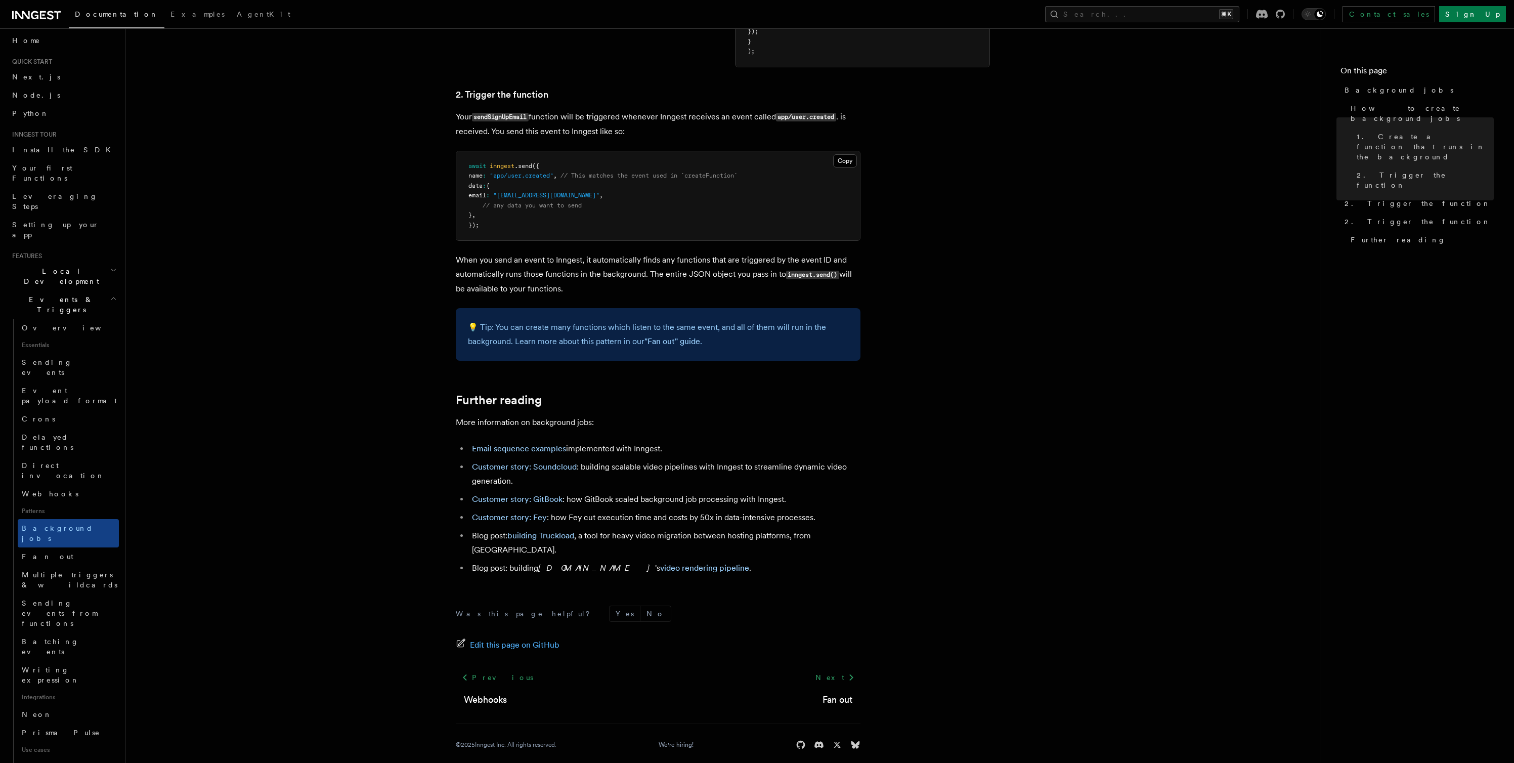
scroll to position [608, 0]
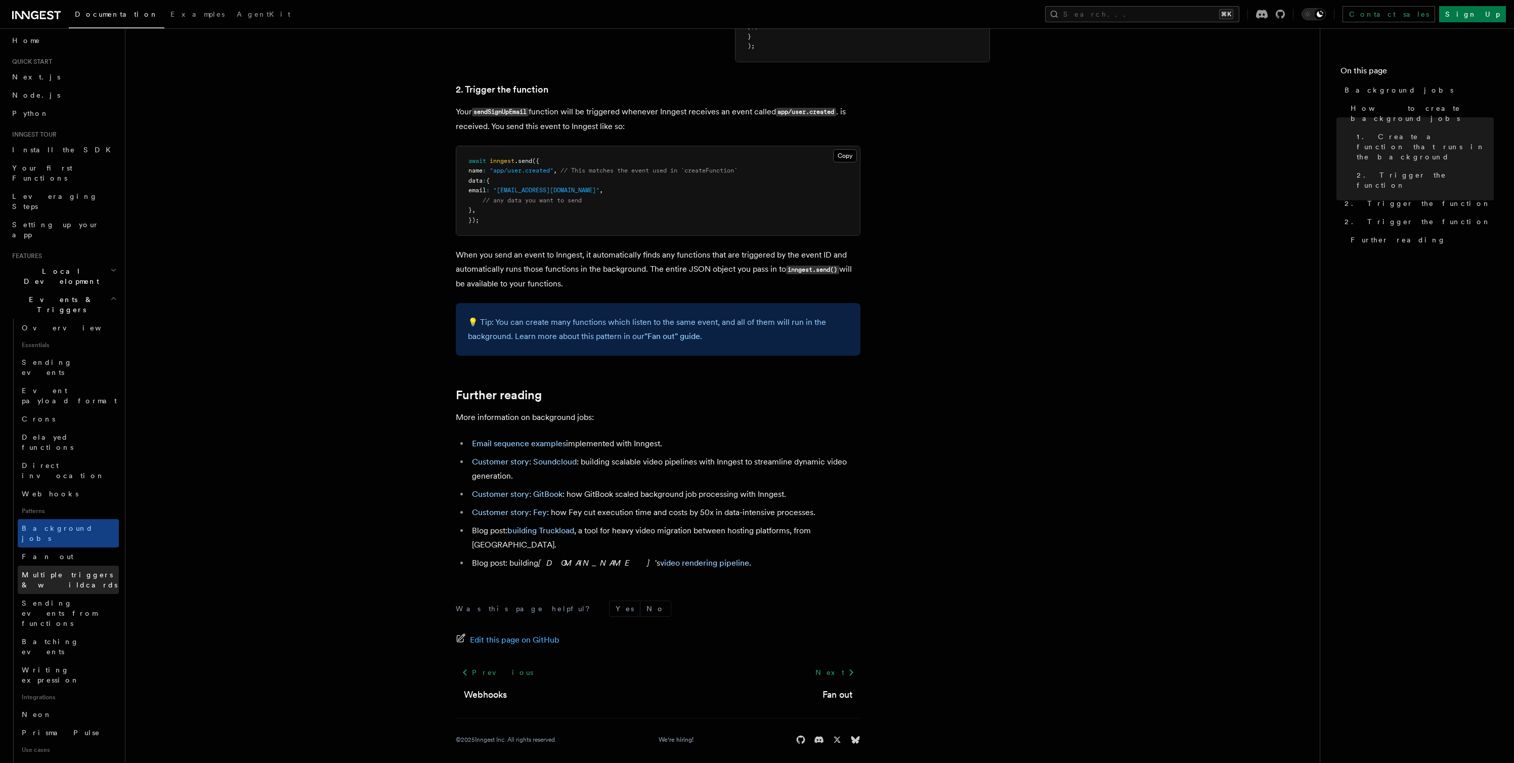
click at [58, 571] on span "Multiple triggers & wildcards" at bounding box center [70, 580] width 96 height 18
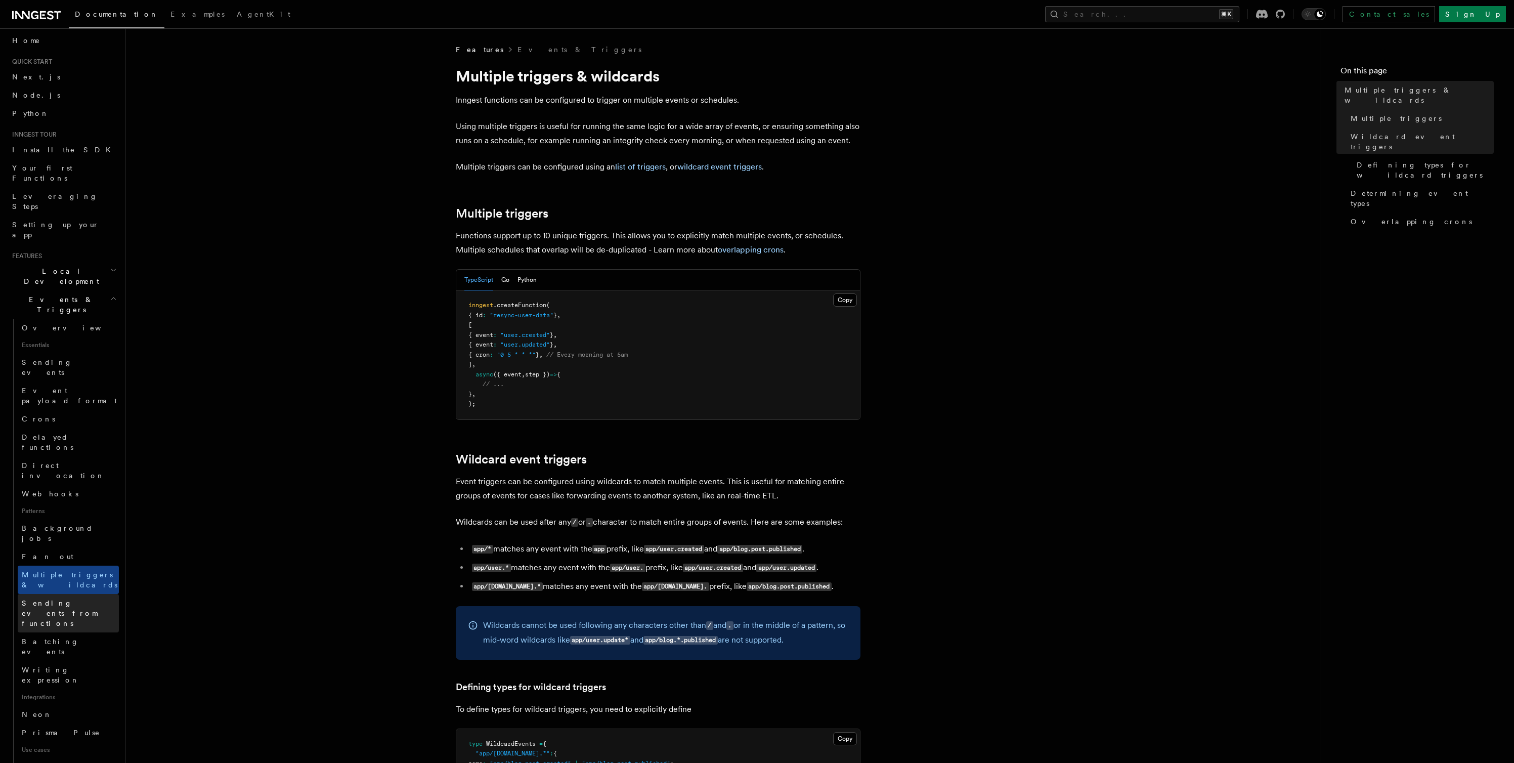
click at [54, 594] on link "Sending events from functions" at bounding box center [68, 613] width 101 height 38
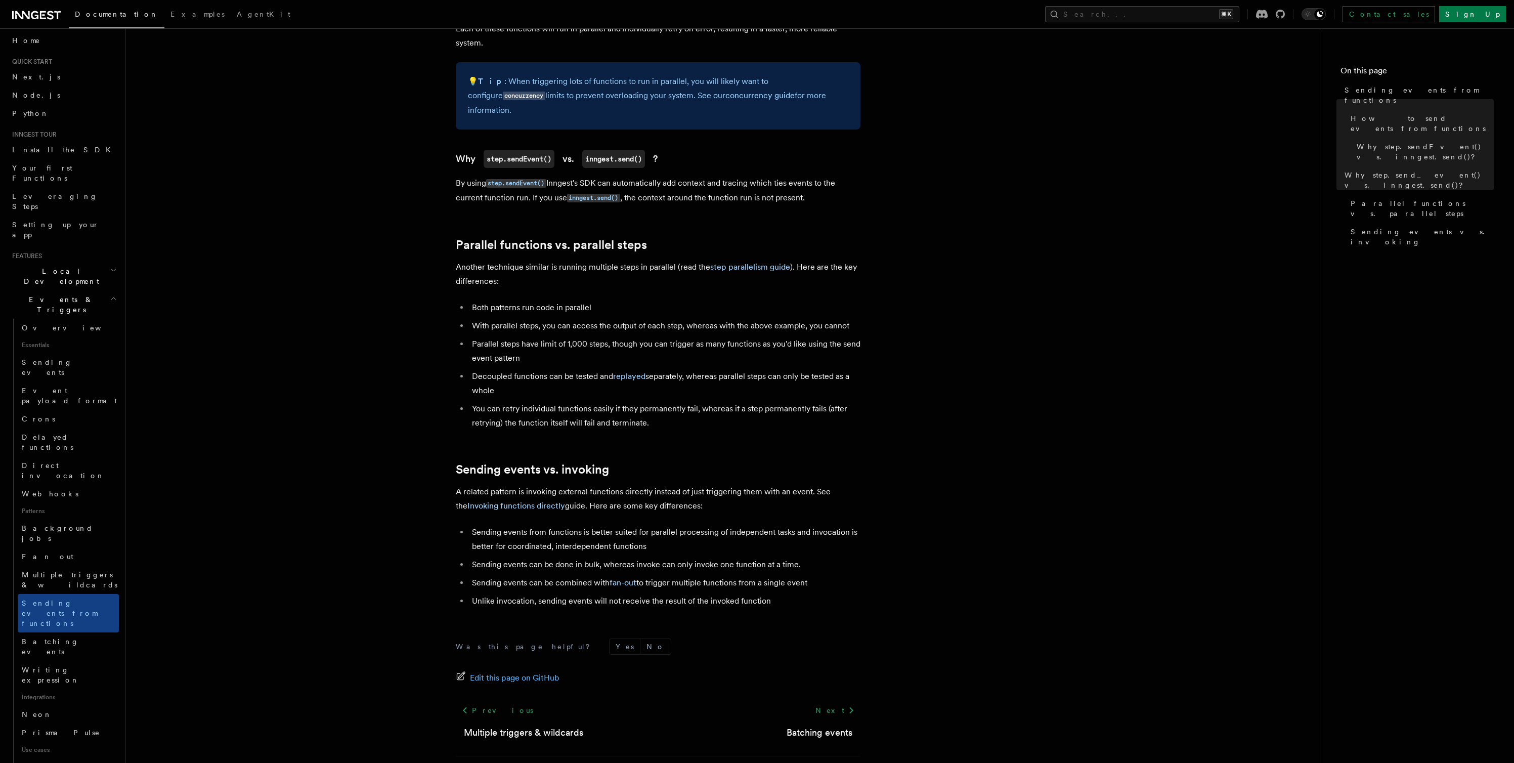
scroll to position [1029, 0]
click at [621, 577] on link "fan-out" at bounding box center [623, 582] width 27 height 10
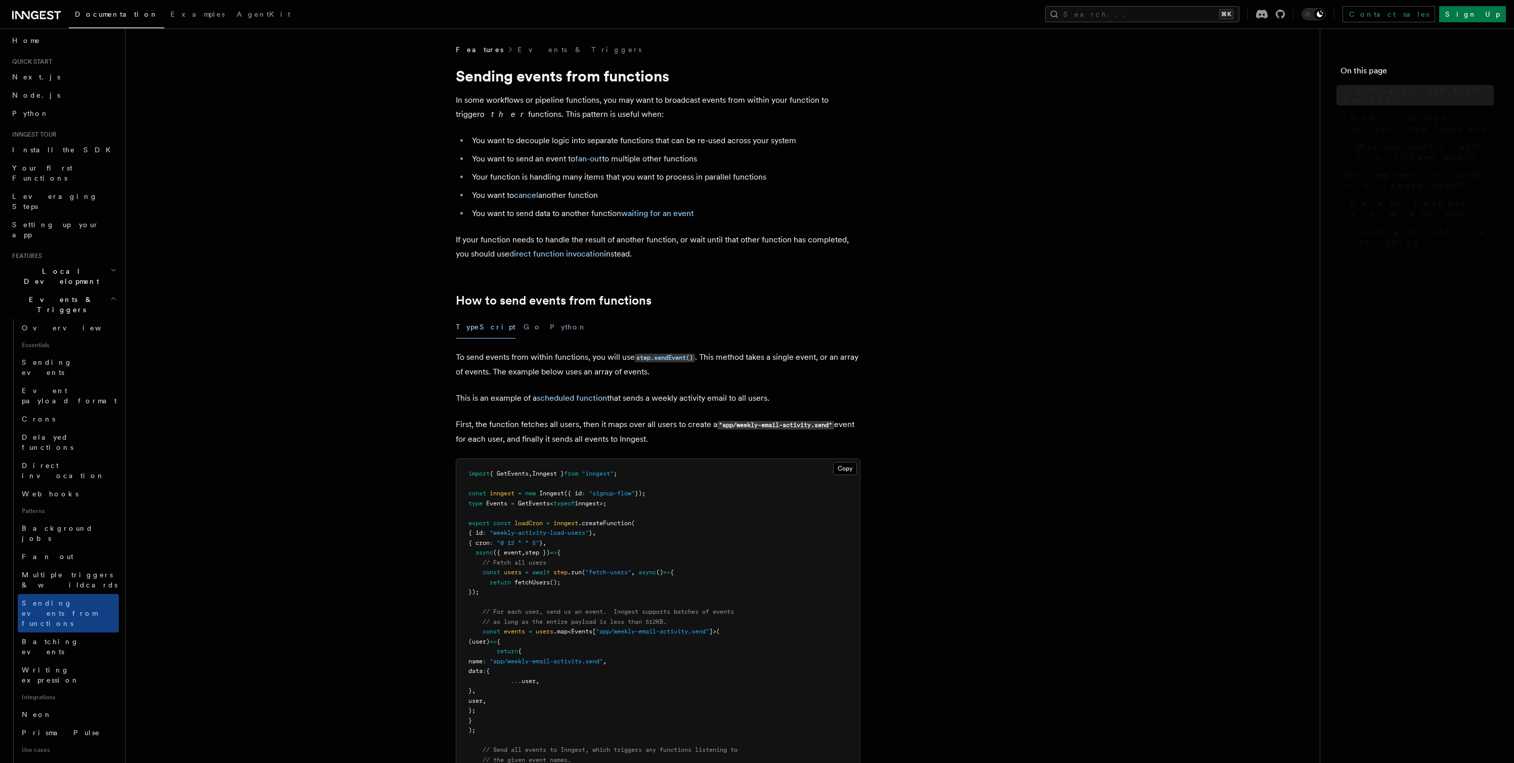
scroll to position [1029, 0]
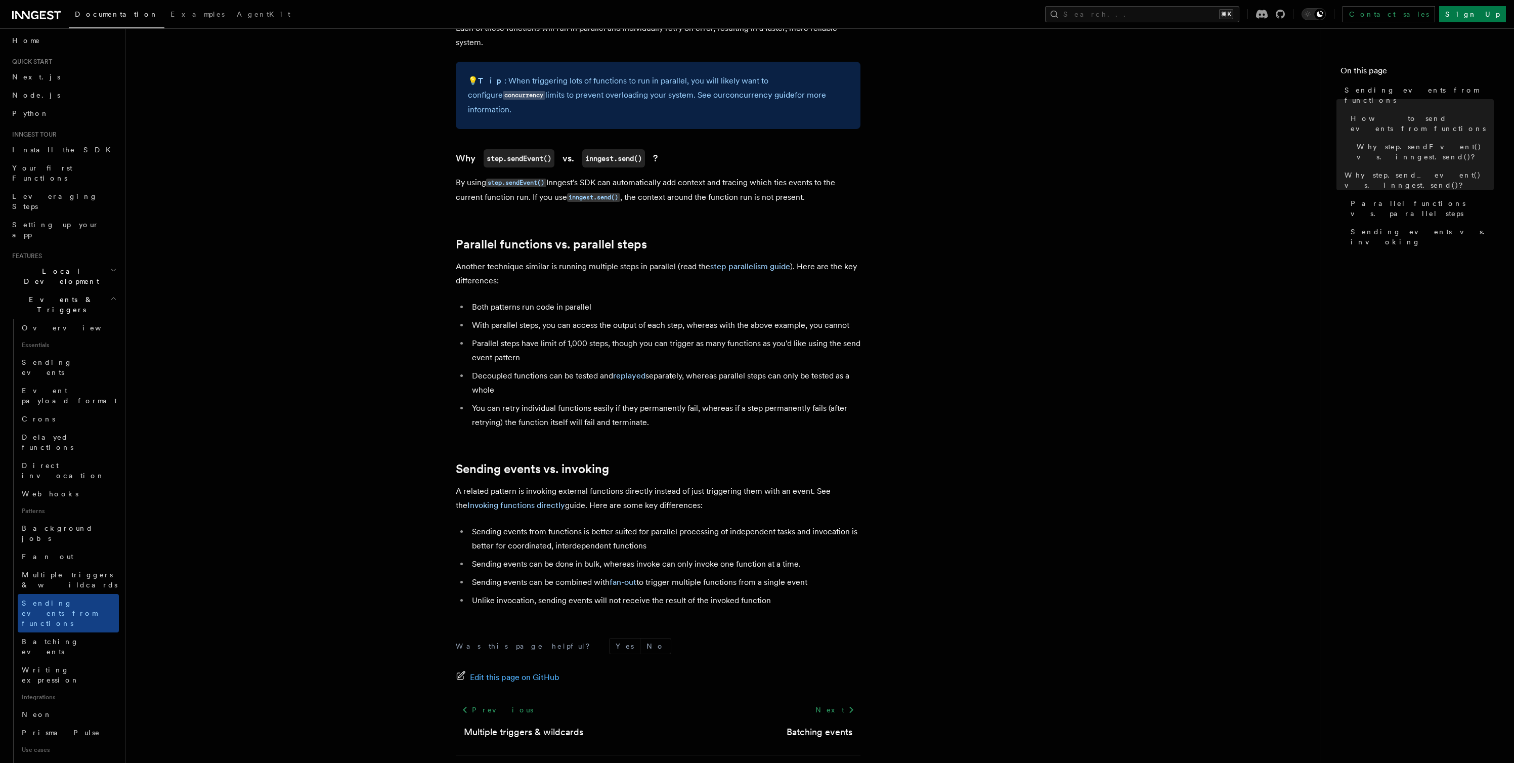
click at [518, 487] on p "A related pattern is invoking external functions directly instead of just trigg…" at bounding box center [658, 498] width 405 height 28
click at [517, 500] on link "Invoking functions directly" at bounding box center [517, 505] width 98 height 10
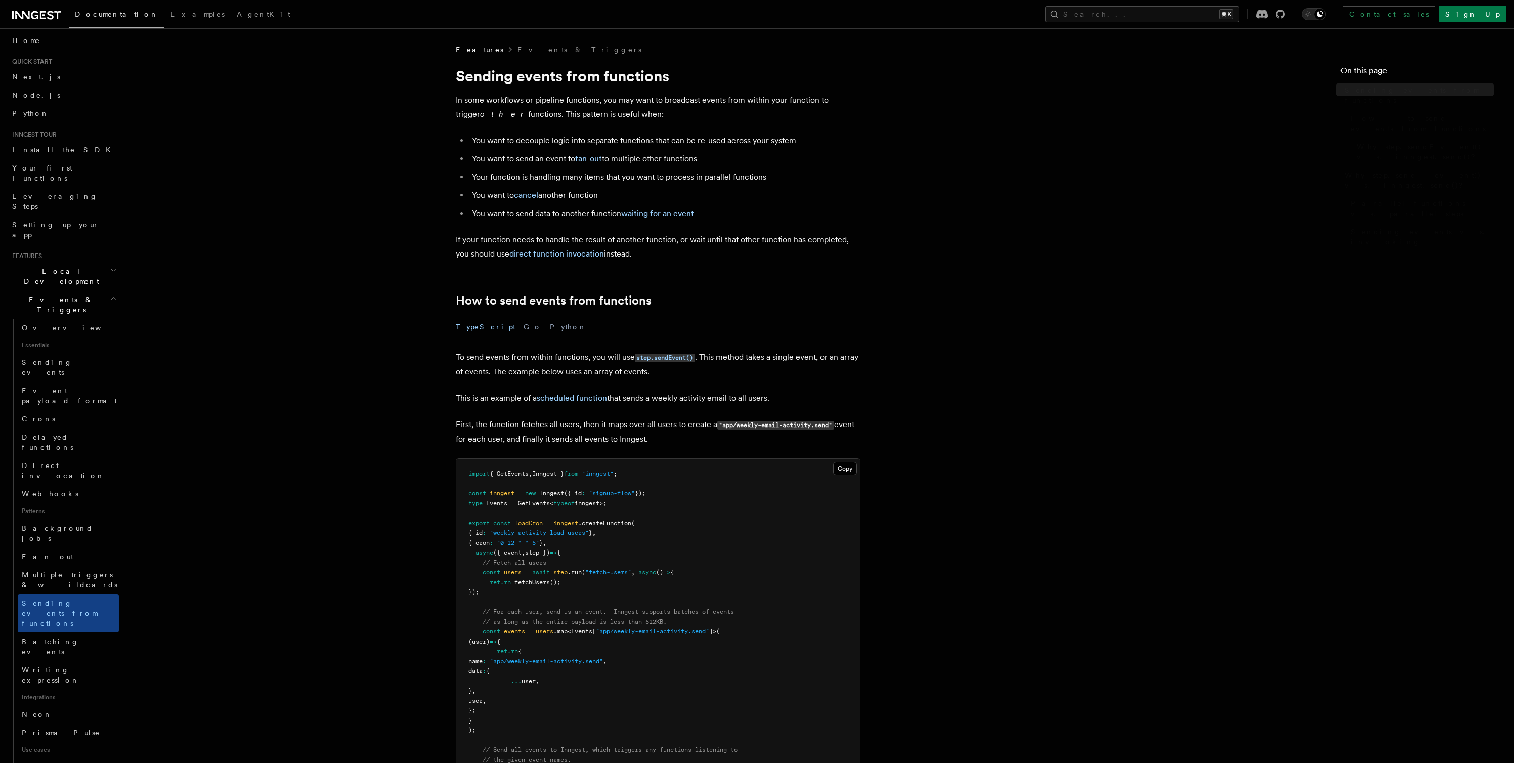
scroll to position [1029, 0]
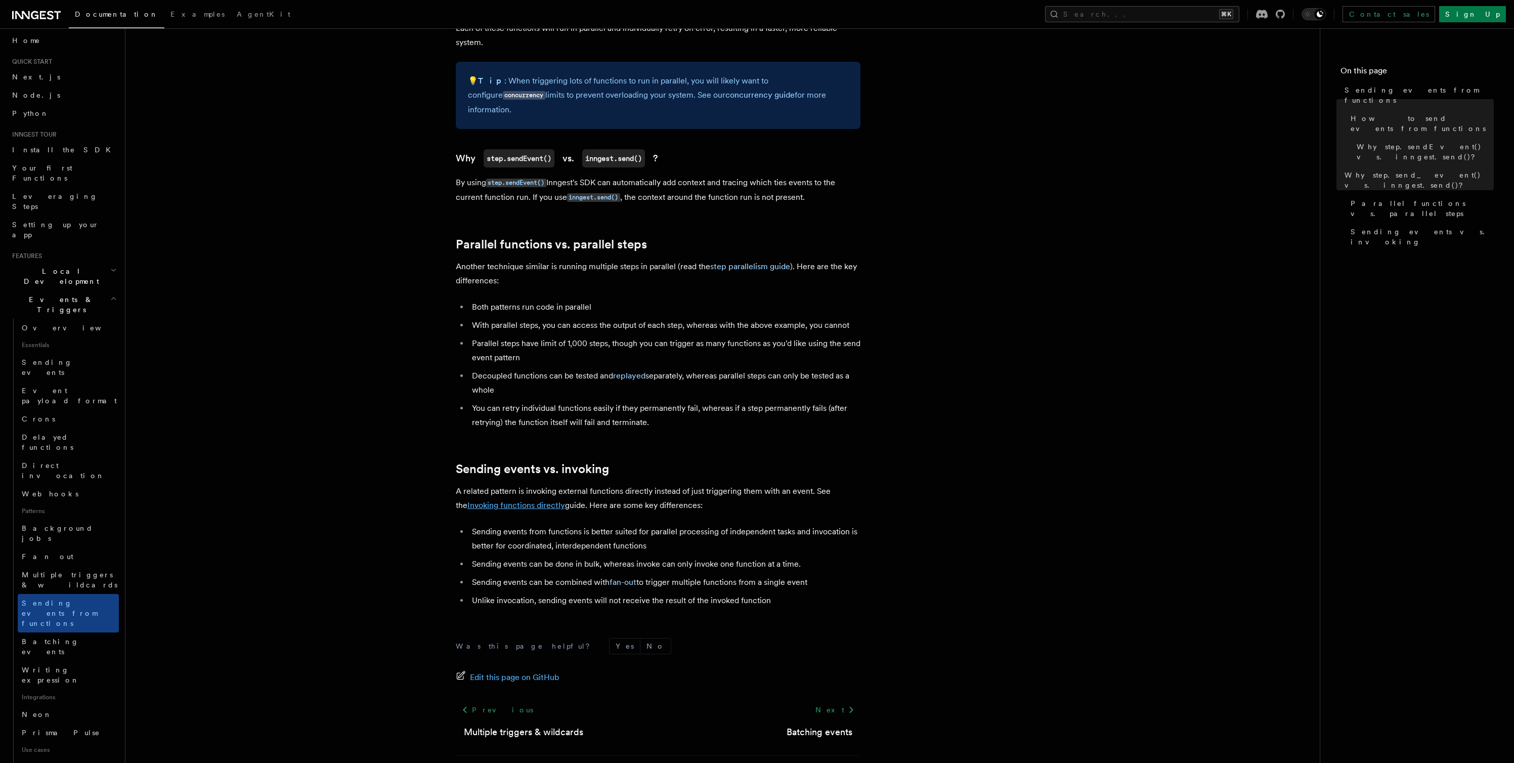
click at [535, 500] on link "Invoking functions directly" at bounding box center [517, 505] width 98 height 10
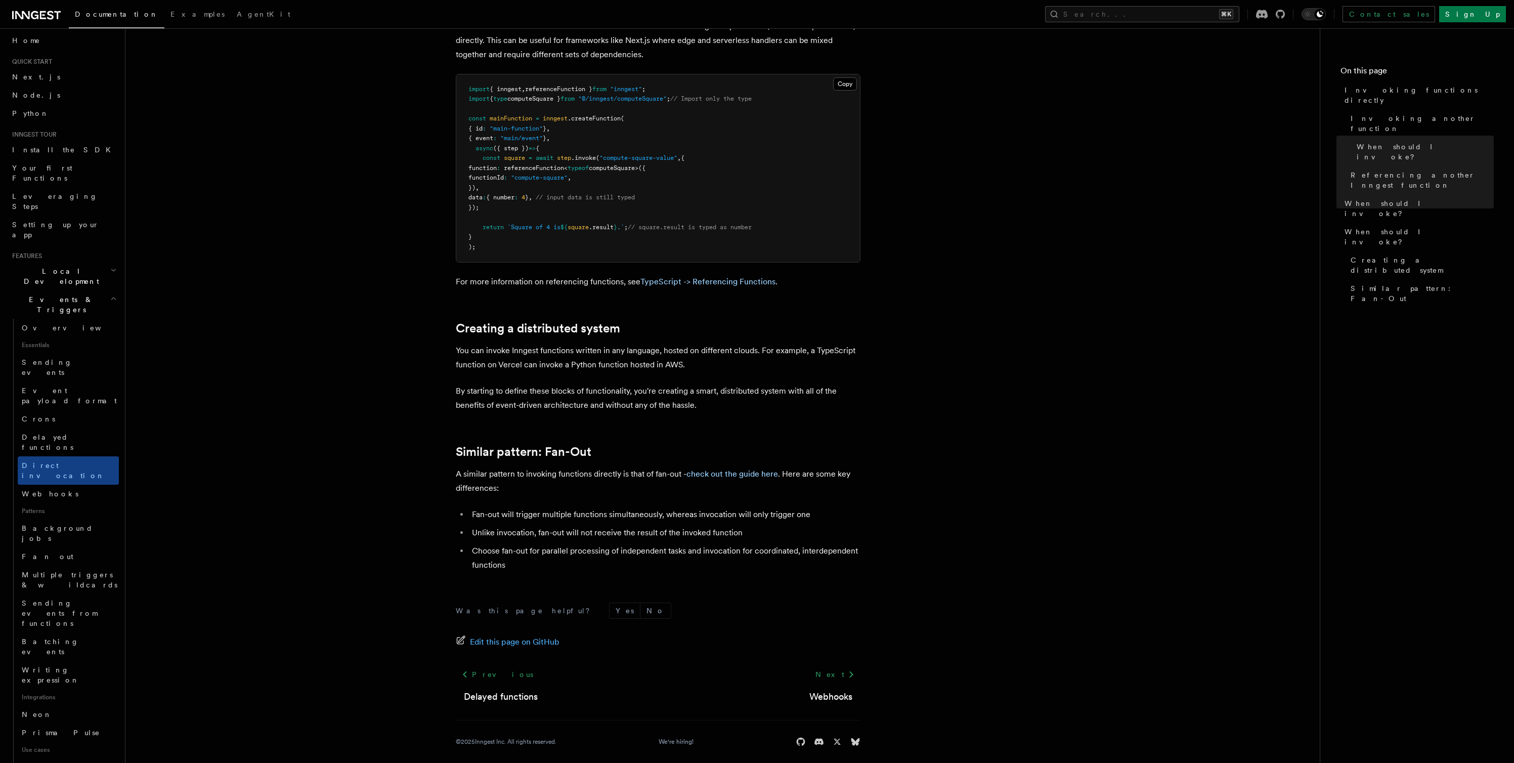
scroll to position [1103, 0]
click at [756, 474] on link "check out the guide here" at bounding box center [733, 471] width 92 height 10
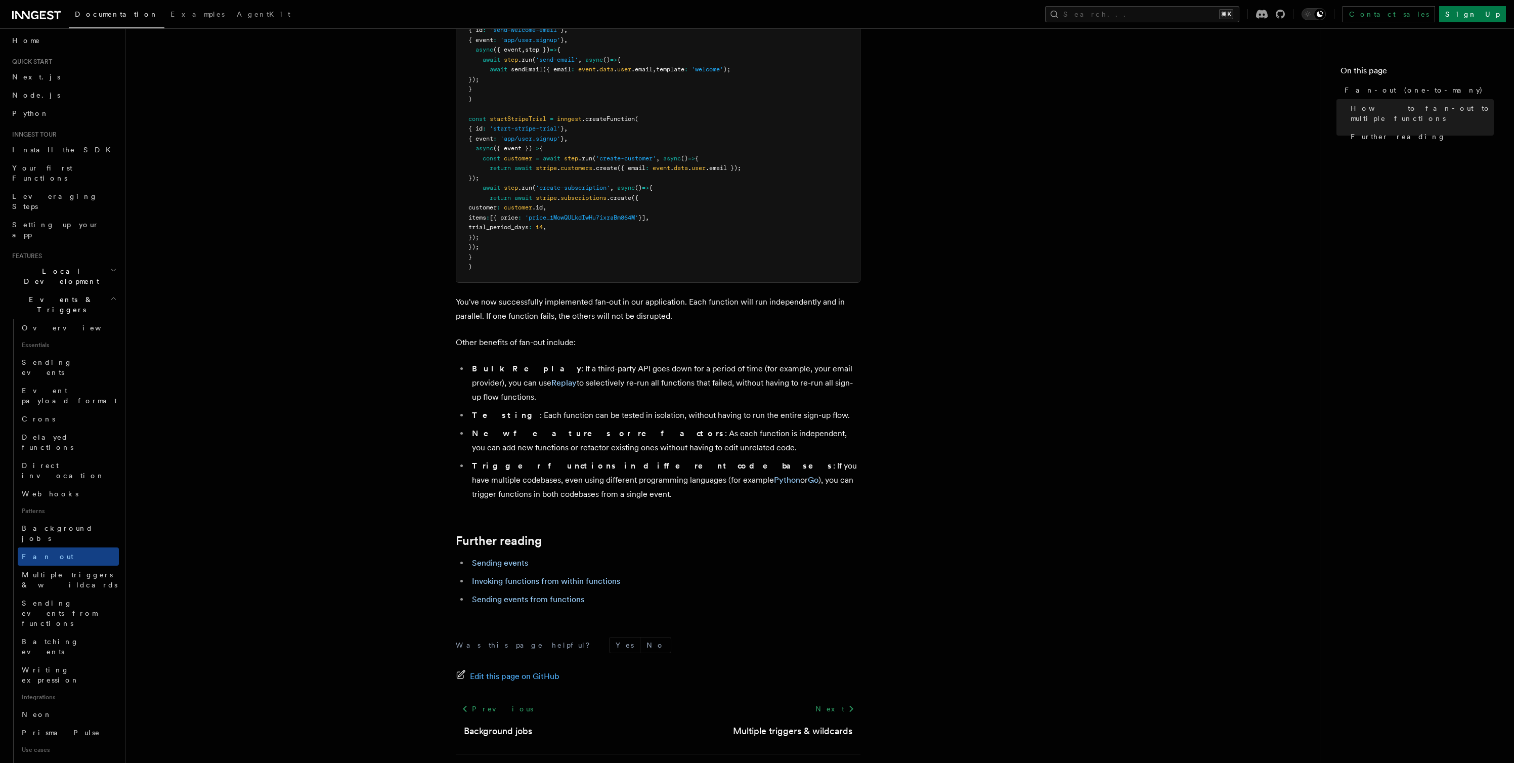
scroll to position [1028, 0]
click at [560, 576] on link "Invoking functions from within functions" at bounding box center [546, 581] width 148 height 10
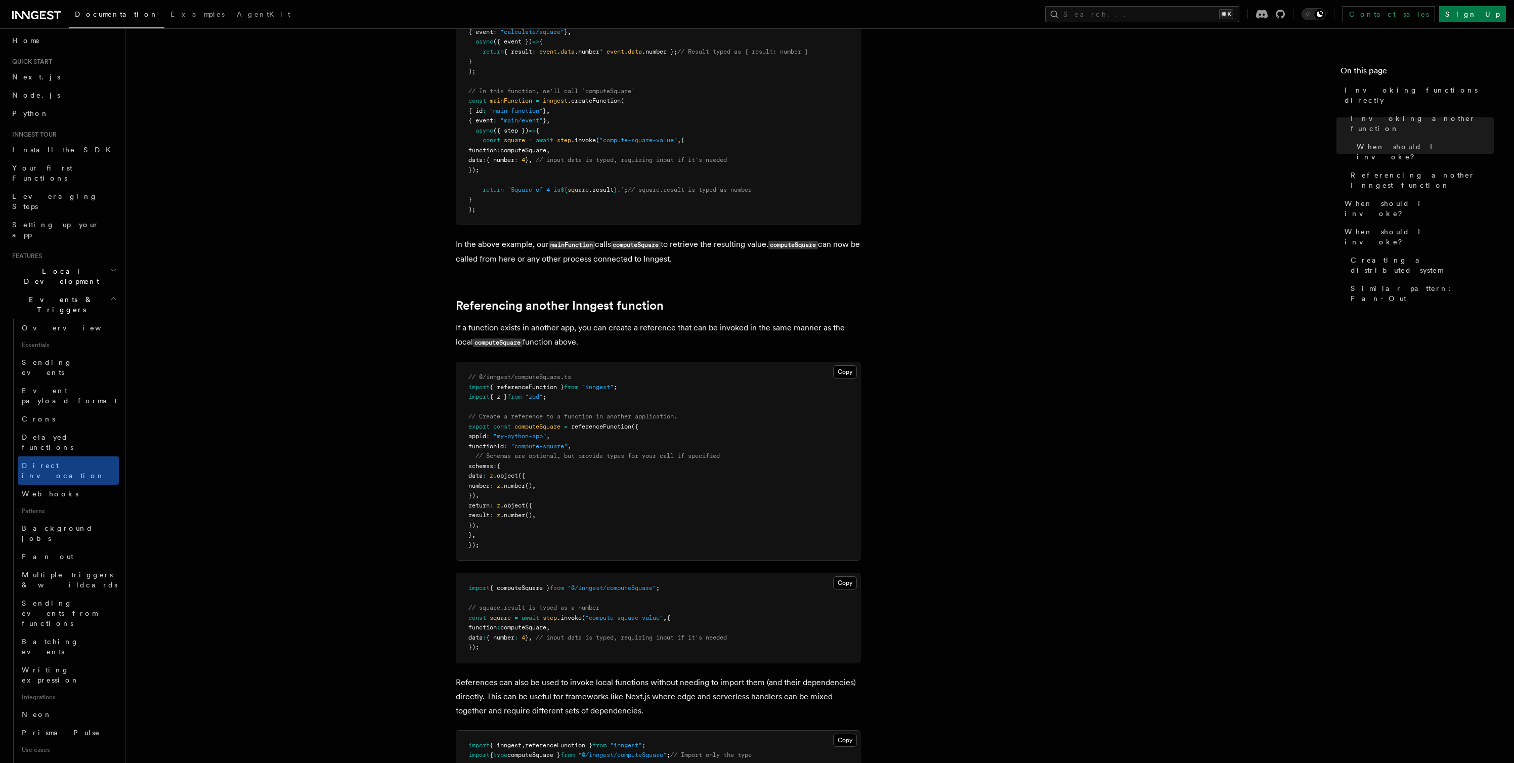
scroll to position [731, 0]
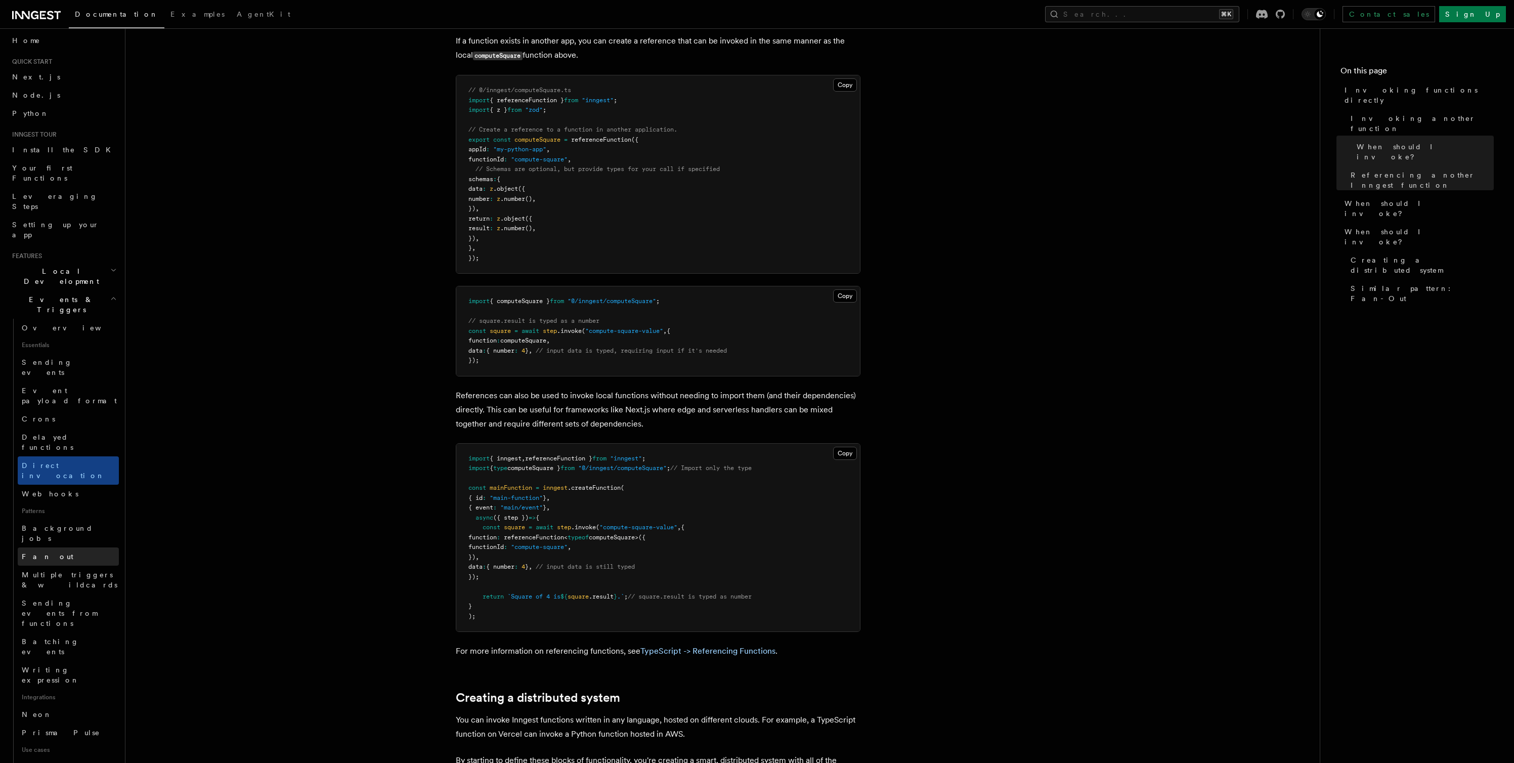
click at [48, 547] on link "Fan out" at bounding box center [68, 556] width 101 height 18
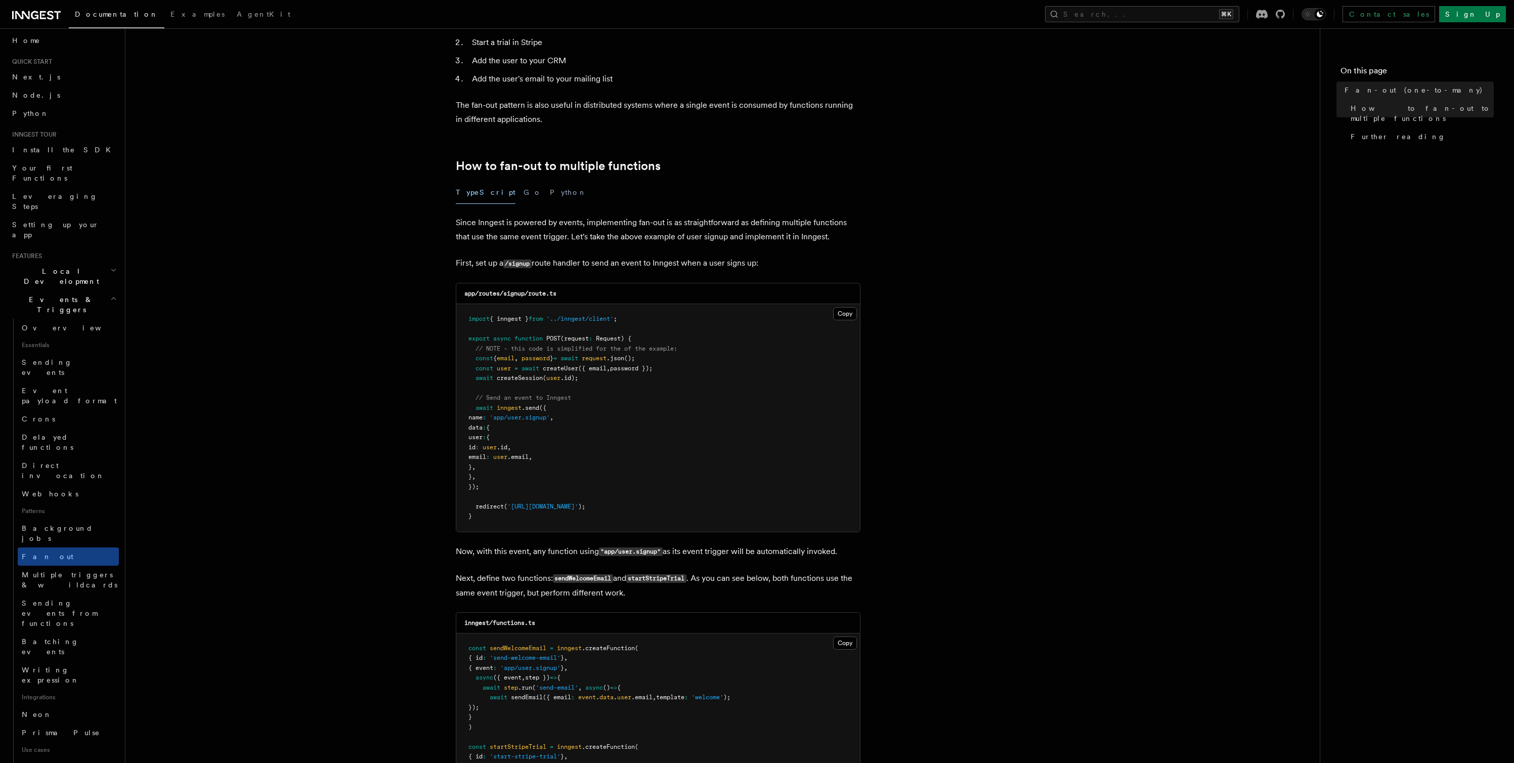
scroll to position [1028, 0]
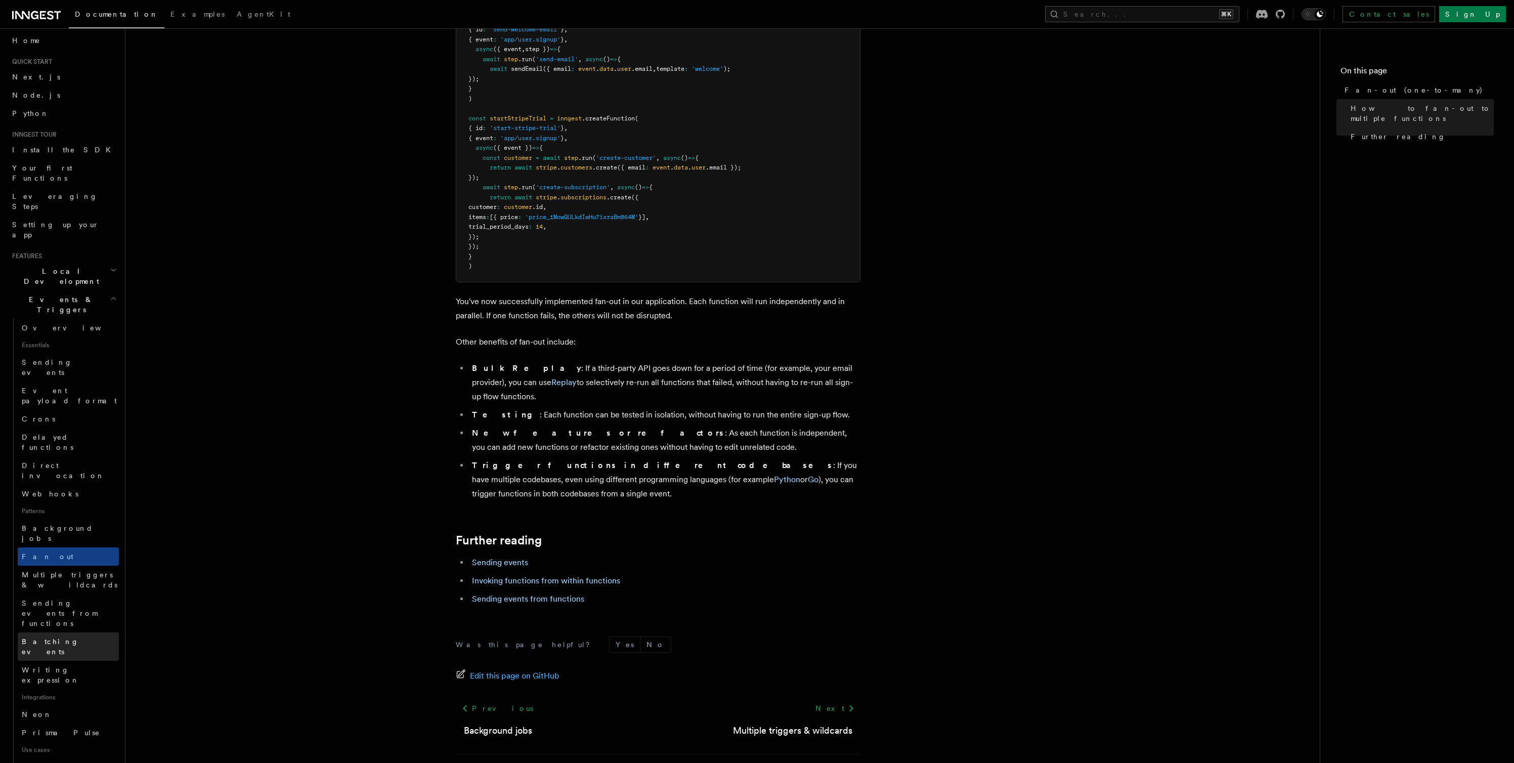
click at [52, 638] on span "Batching events" at bounding box center [50, 647] width 57 height 18
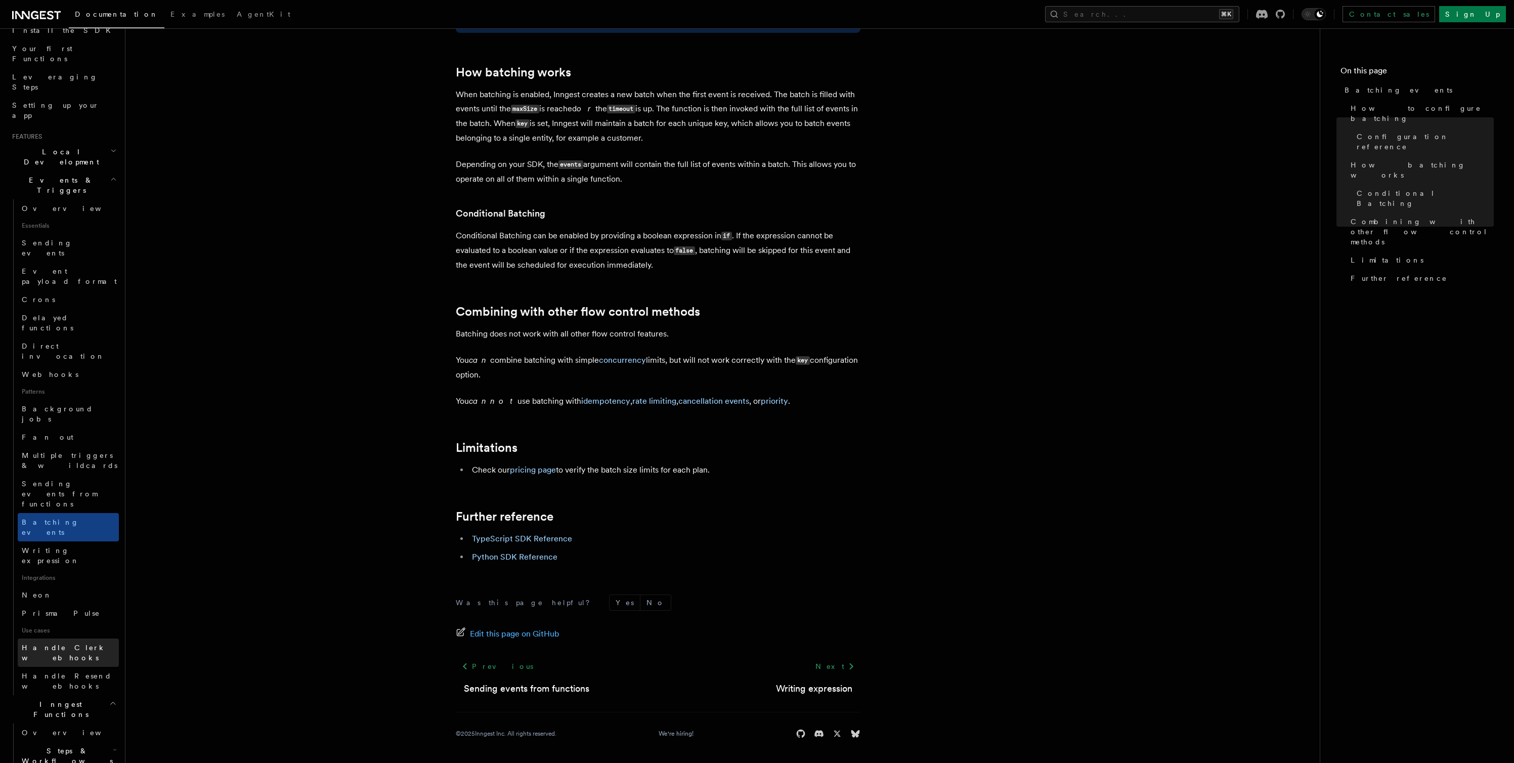
scroll to position [245, 0]
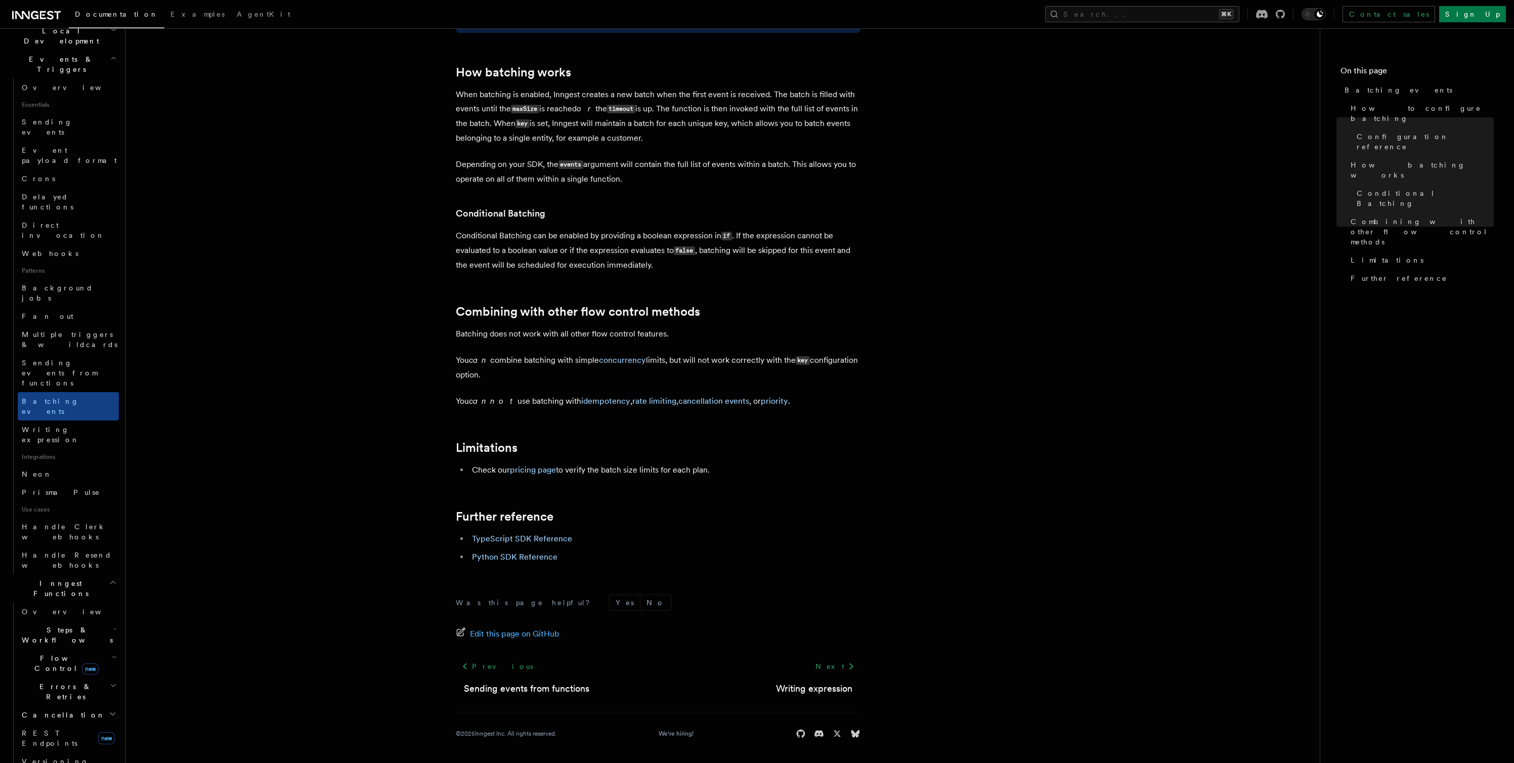
click at [54, 653] on span "Flow Control new" at bounding box center [65, 663] width 94 height 20
click at [69, 721] on span "Concurrency" at bounding box center [64, 725] width 67 height 8
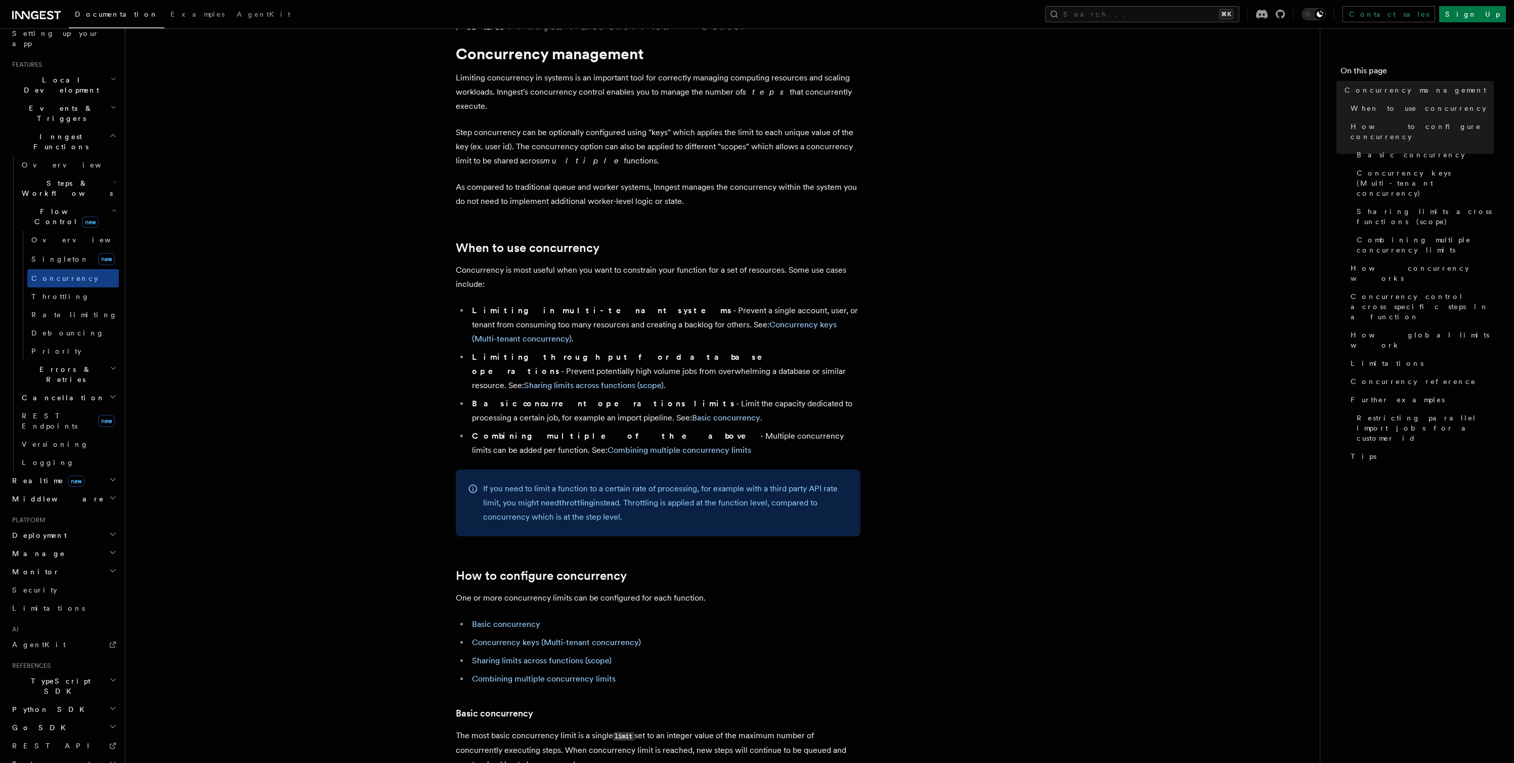
scroll to position [23, 0]
click at [692, 412] on link "Basic concurrency" at bounding box center [726, 417] width 68 height 10
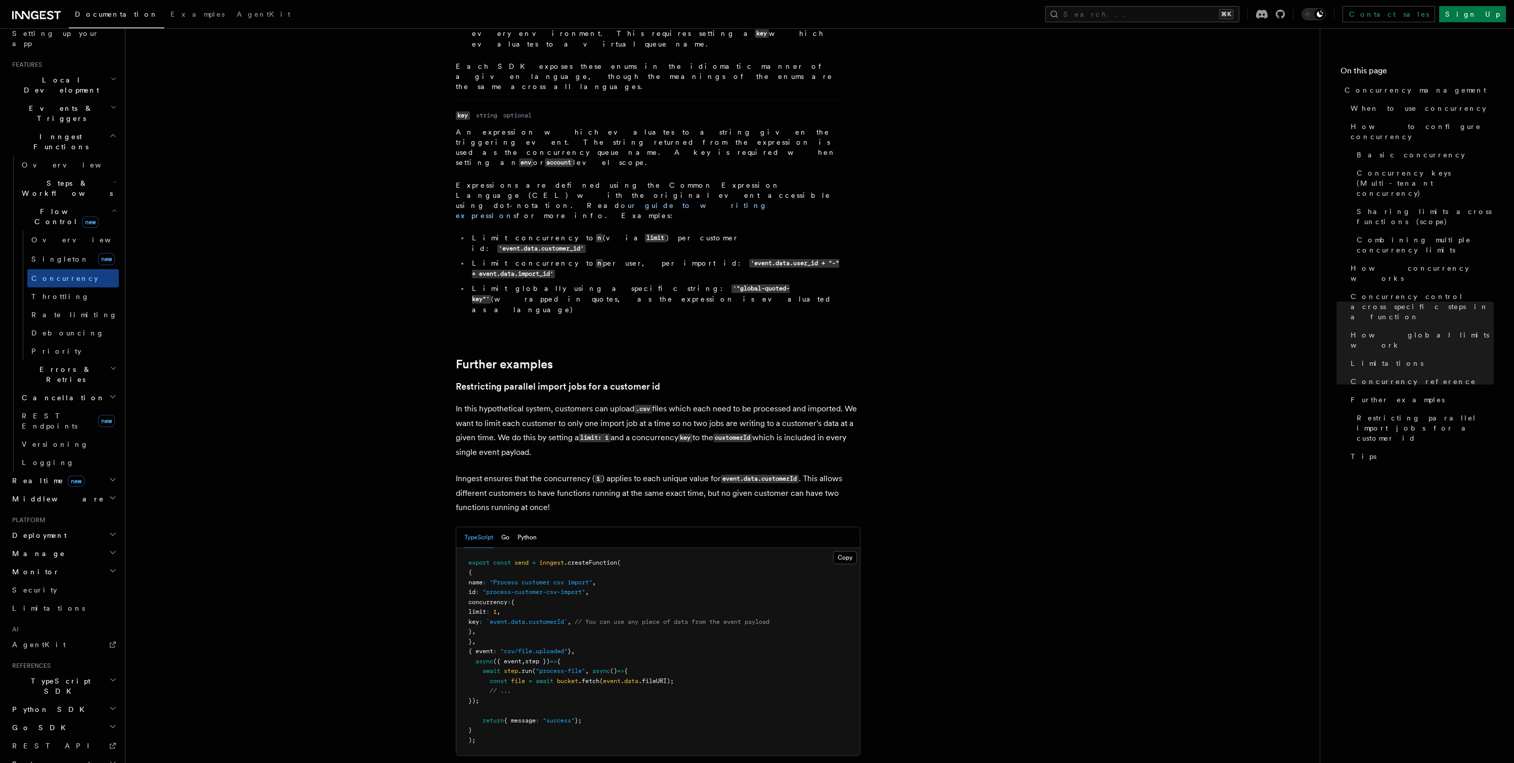
scroll to position [3763, 0]
click at [62, 453] on link "Logging" at bounding box center [68, 462] width 101 height 18
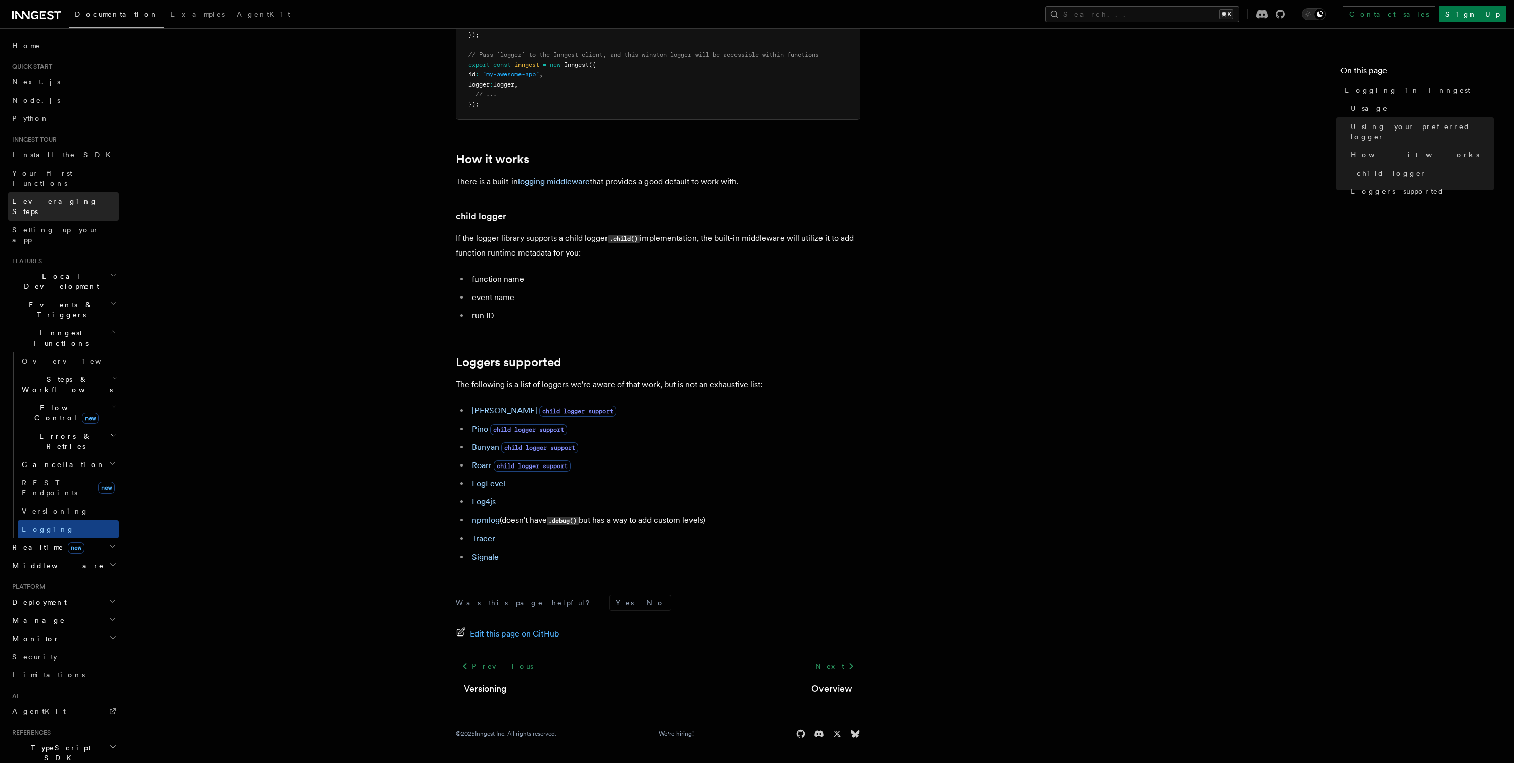
click at [50, 197] on span "Leveraging Steps" at bounding box center [55, 206] width 86 height 18
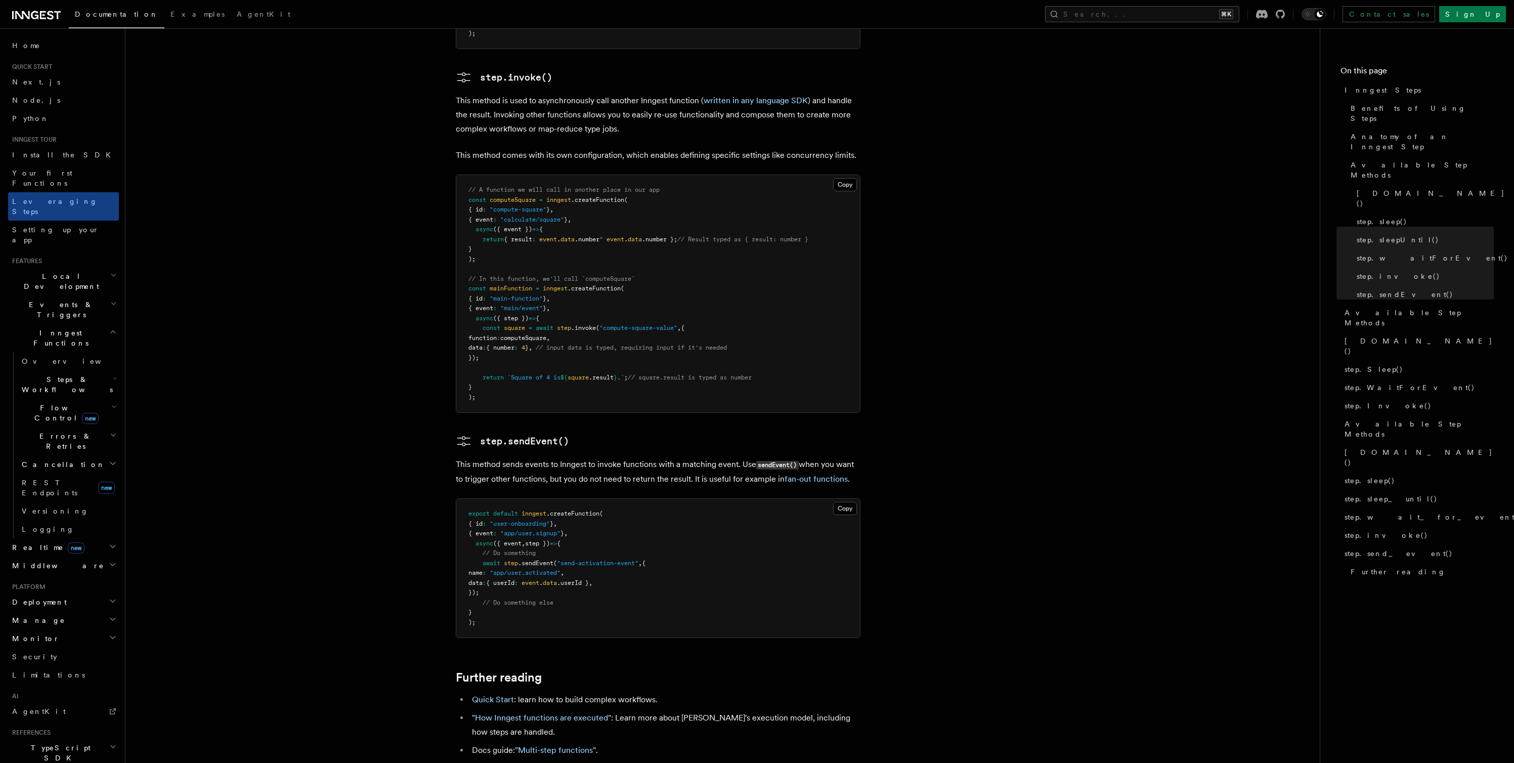
scroll to position [1782, 0]
